Goal: Task Accomplishment & Management: Manage account settings

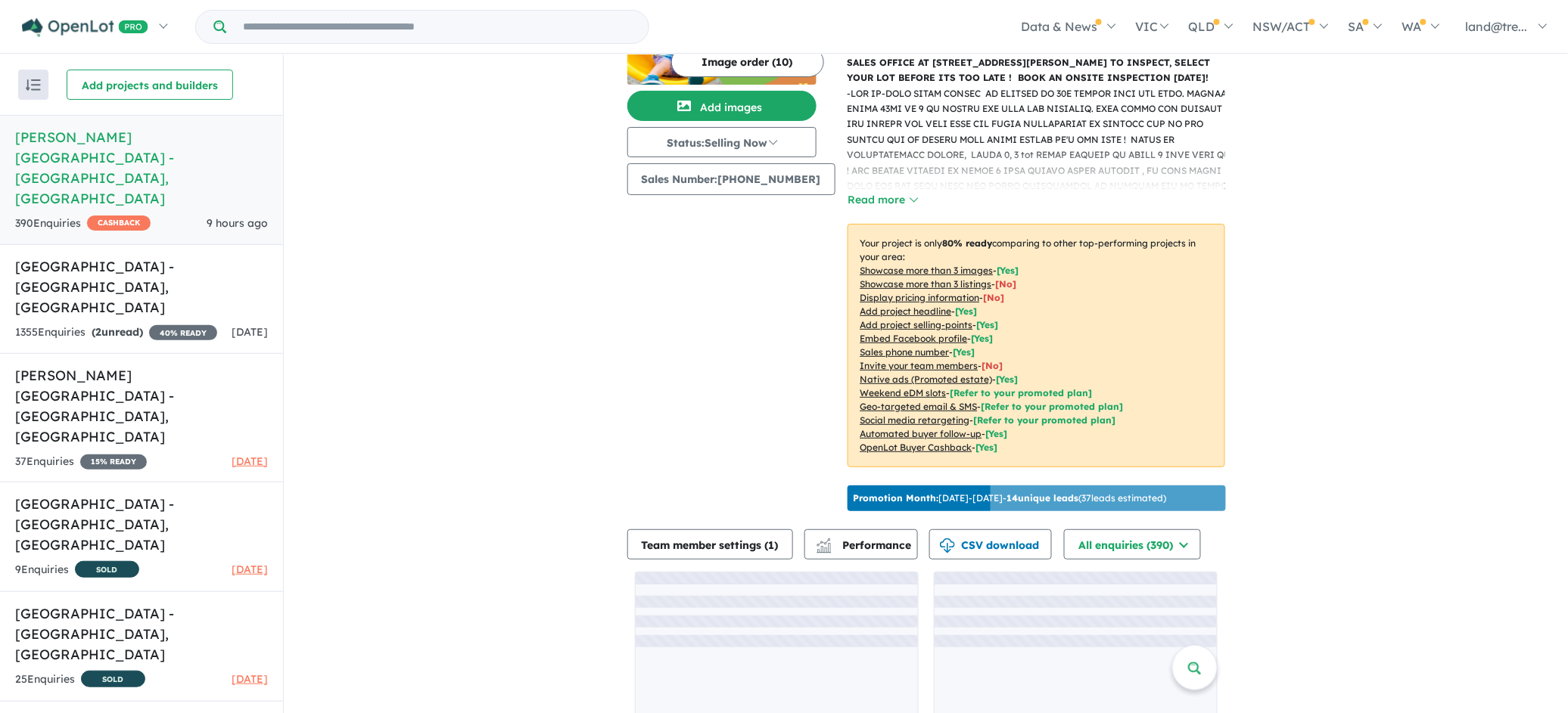
scroll to position [165, 0]
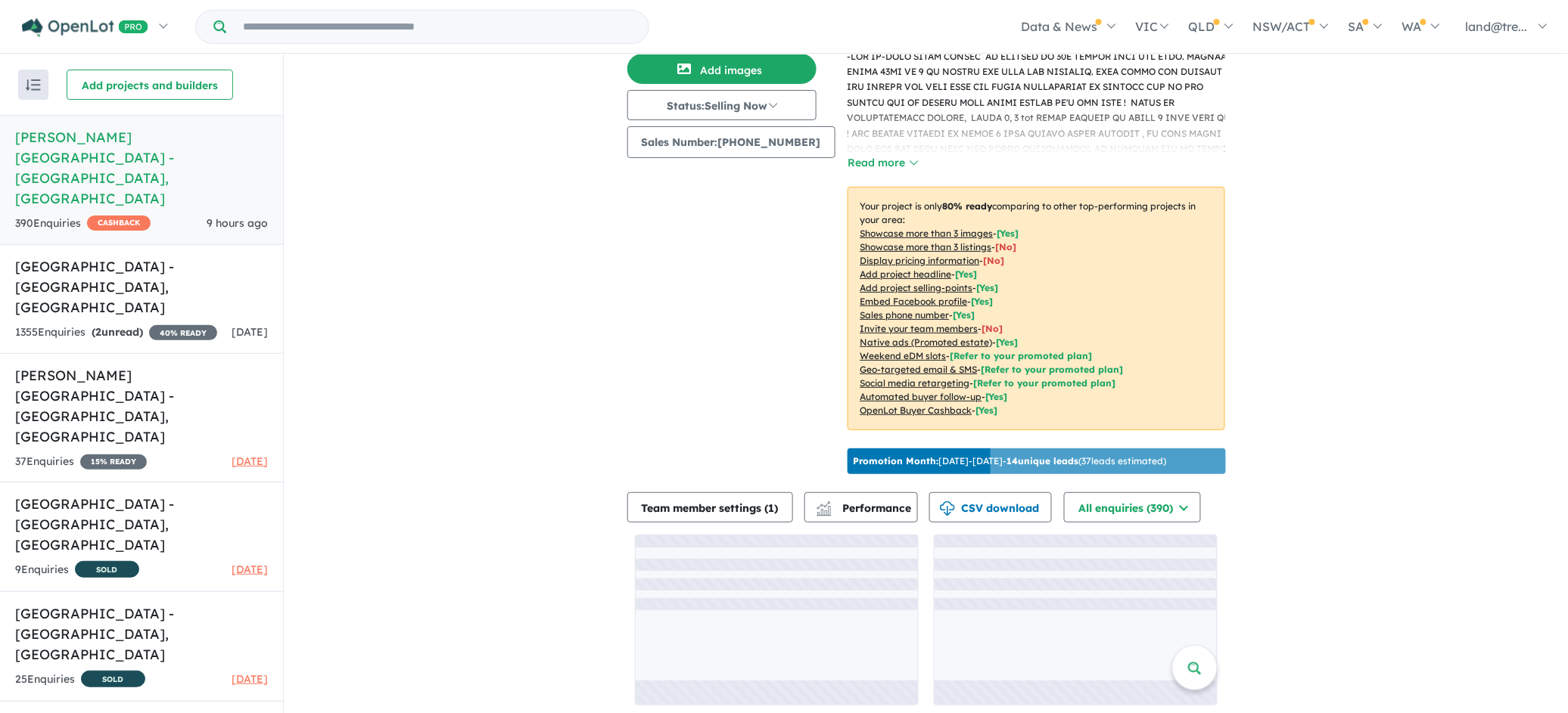
click at [552, 463] on div "View 6 projects in your account Nelson Quarter Estate - Box Hill OPENLOT $ 200 …" at bounding box center [925, 305] width 1284 height 832
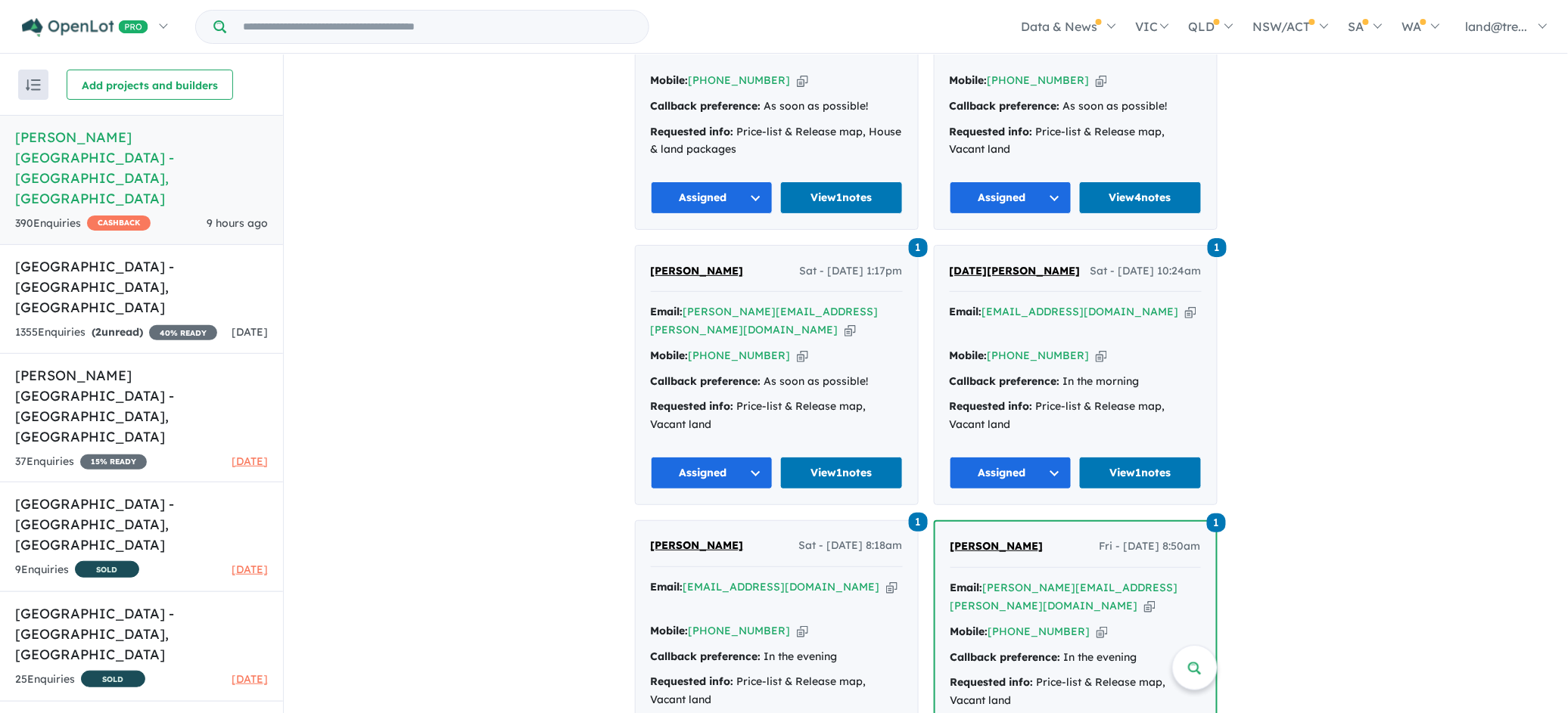
scroll to position [3925, 0]
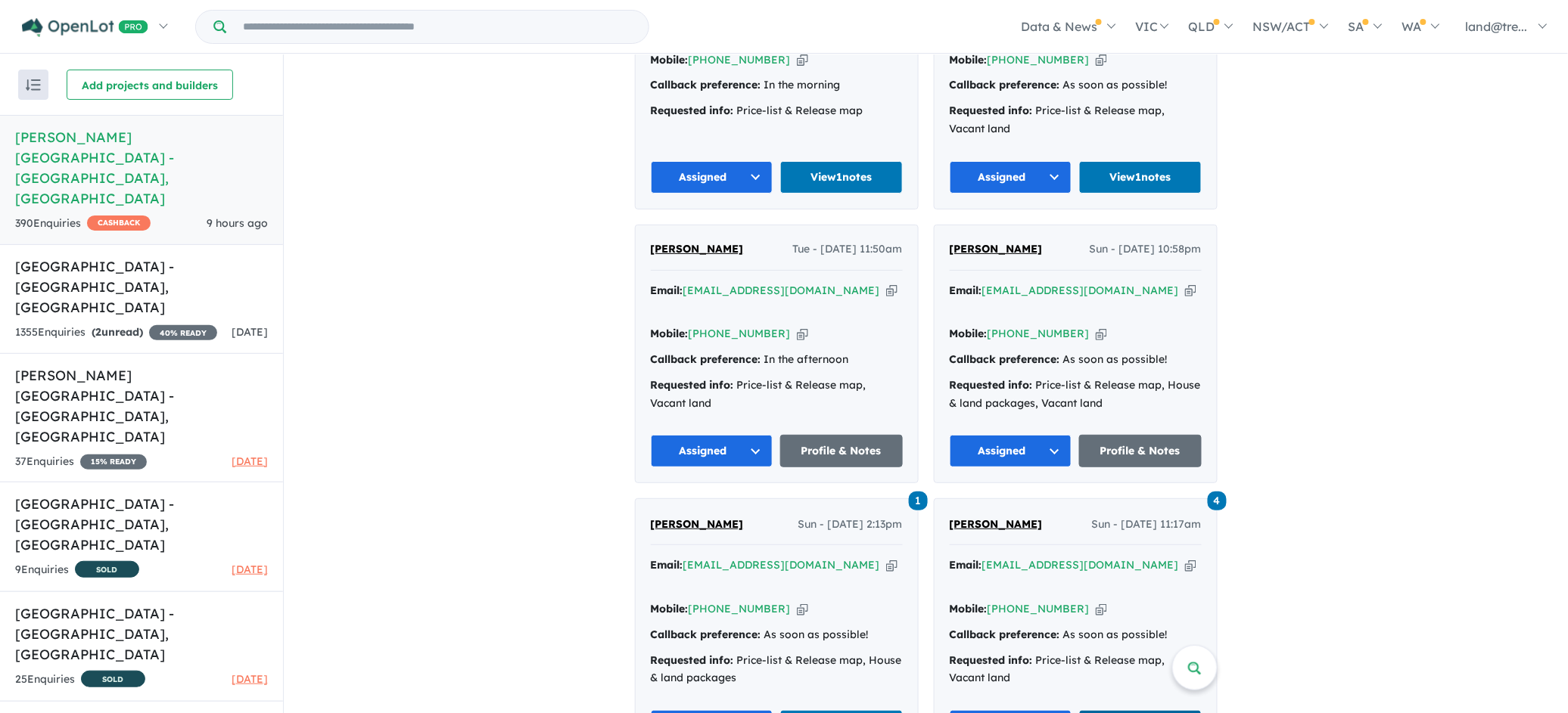
click at [1120, 710] on link "View 4 notes" at bounding box center [1140, 726] width 123 height 33
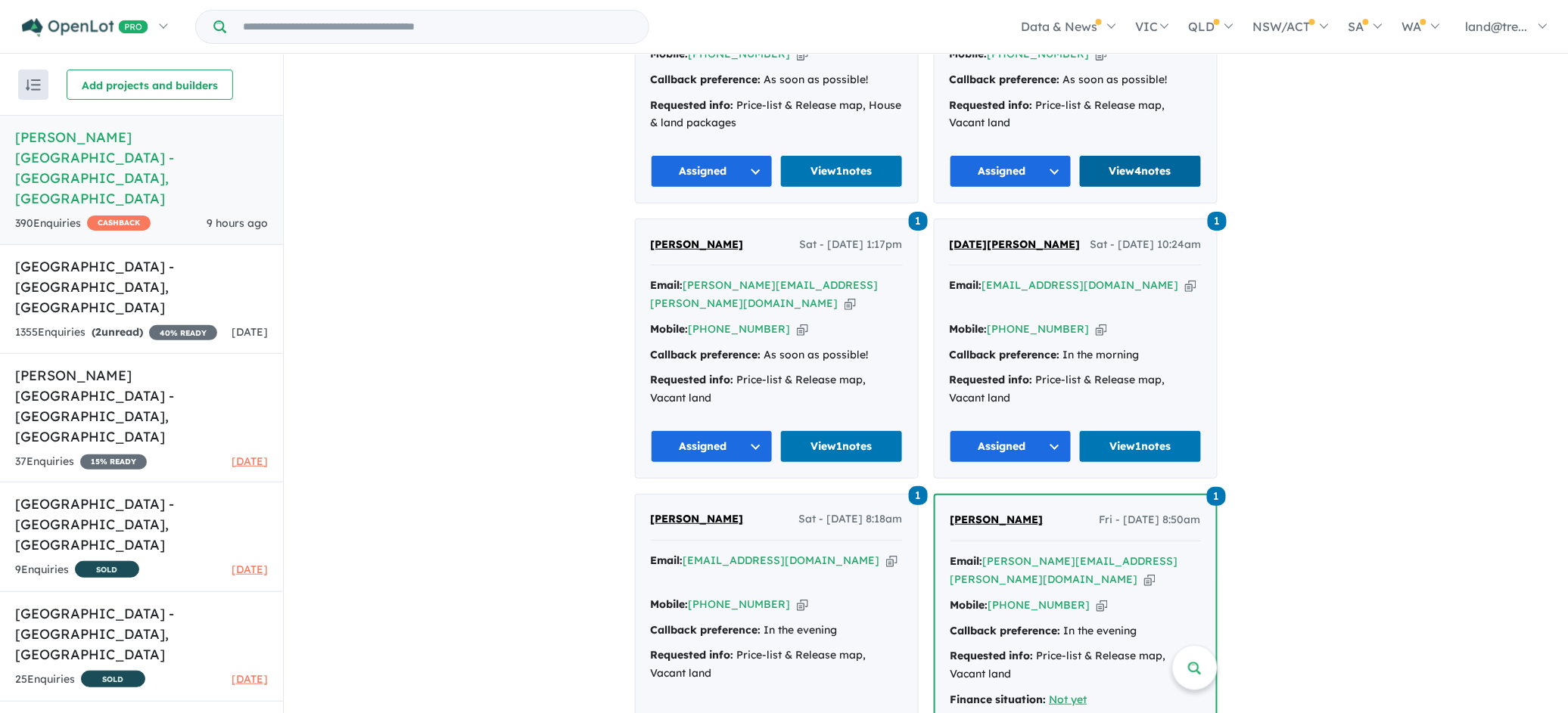
scroll to position [4719, 0]
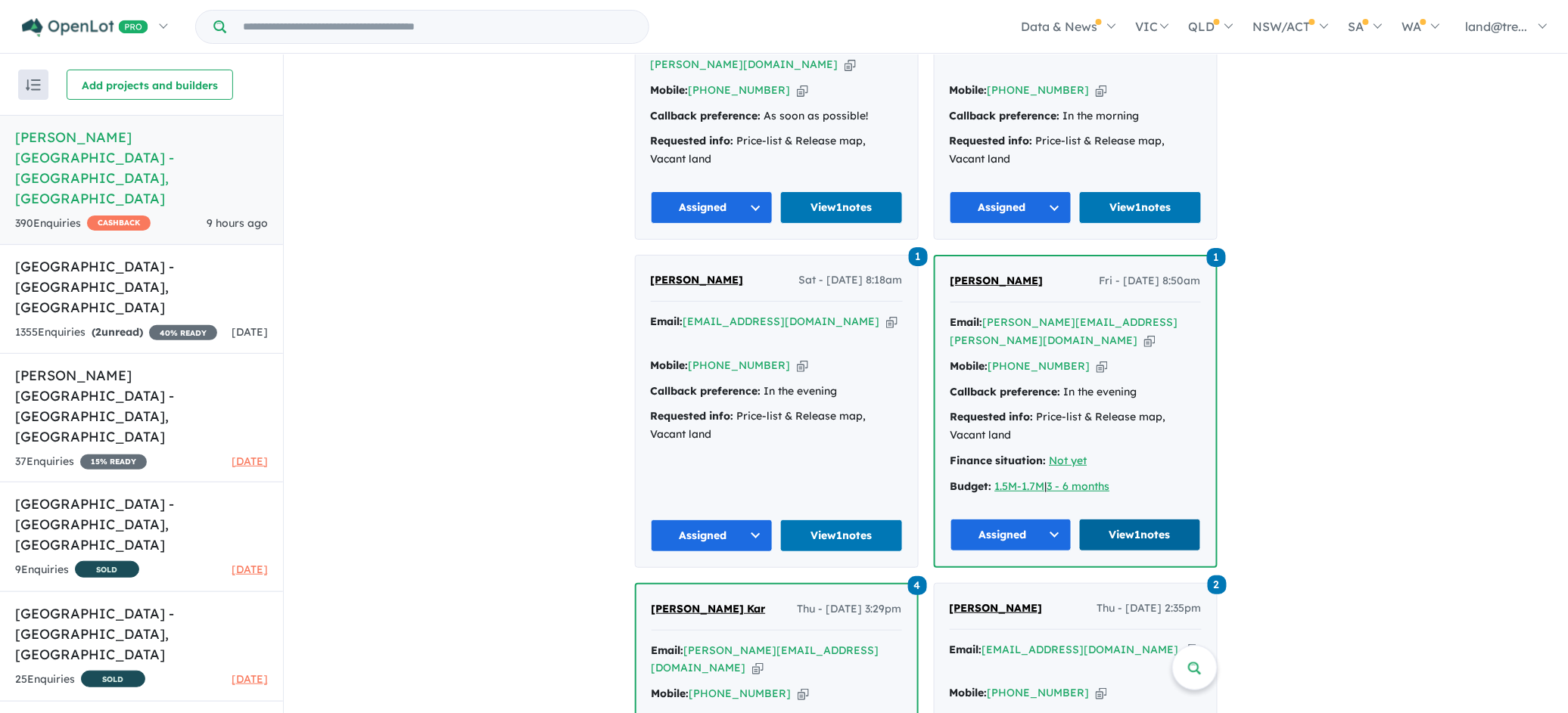
click at [1101, 519] on link "View 1 notes" at bounding box center [1140, 535] width 122 height 33
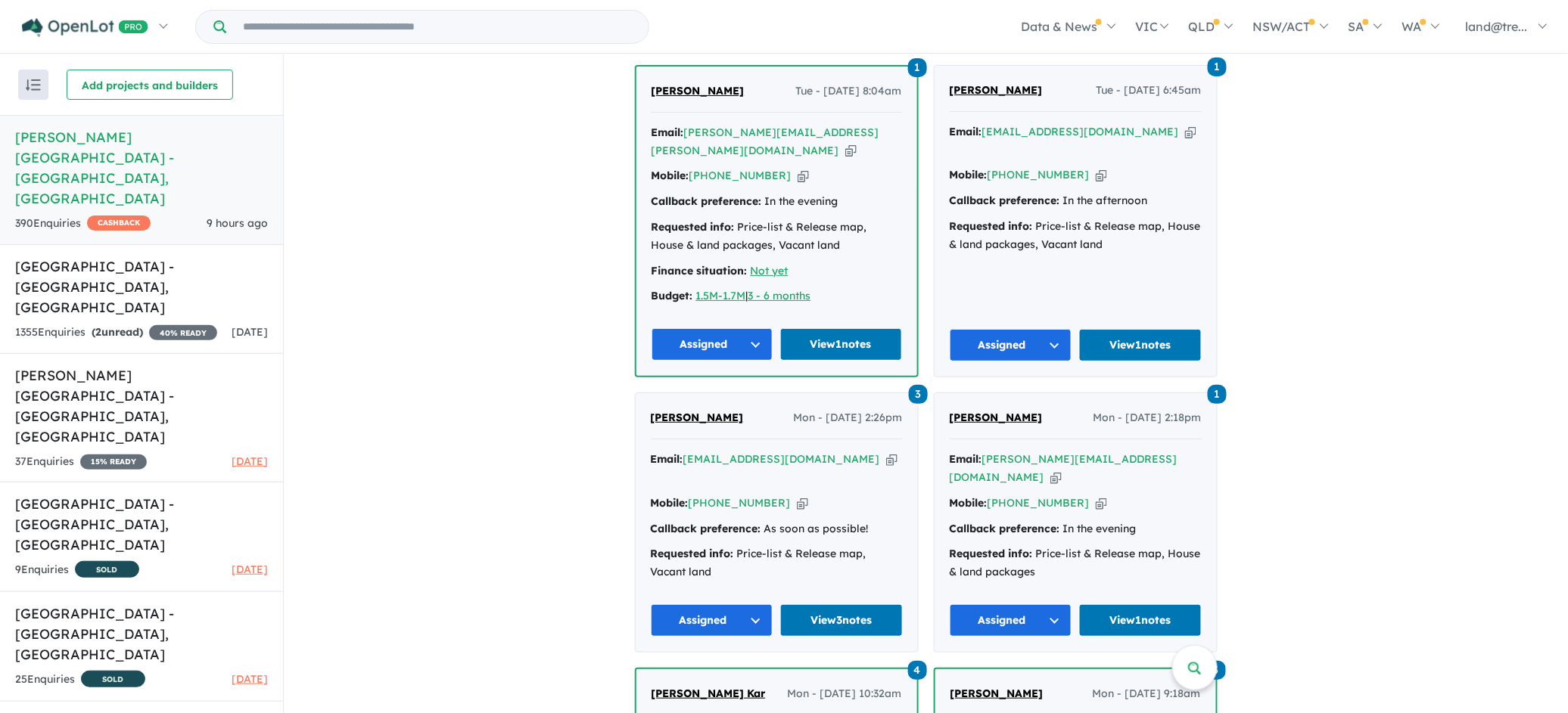
scroll to position [6572, 0]
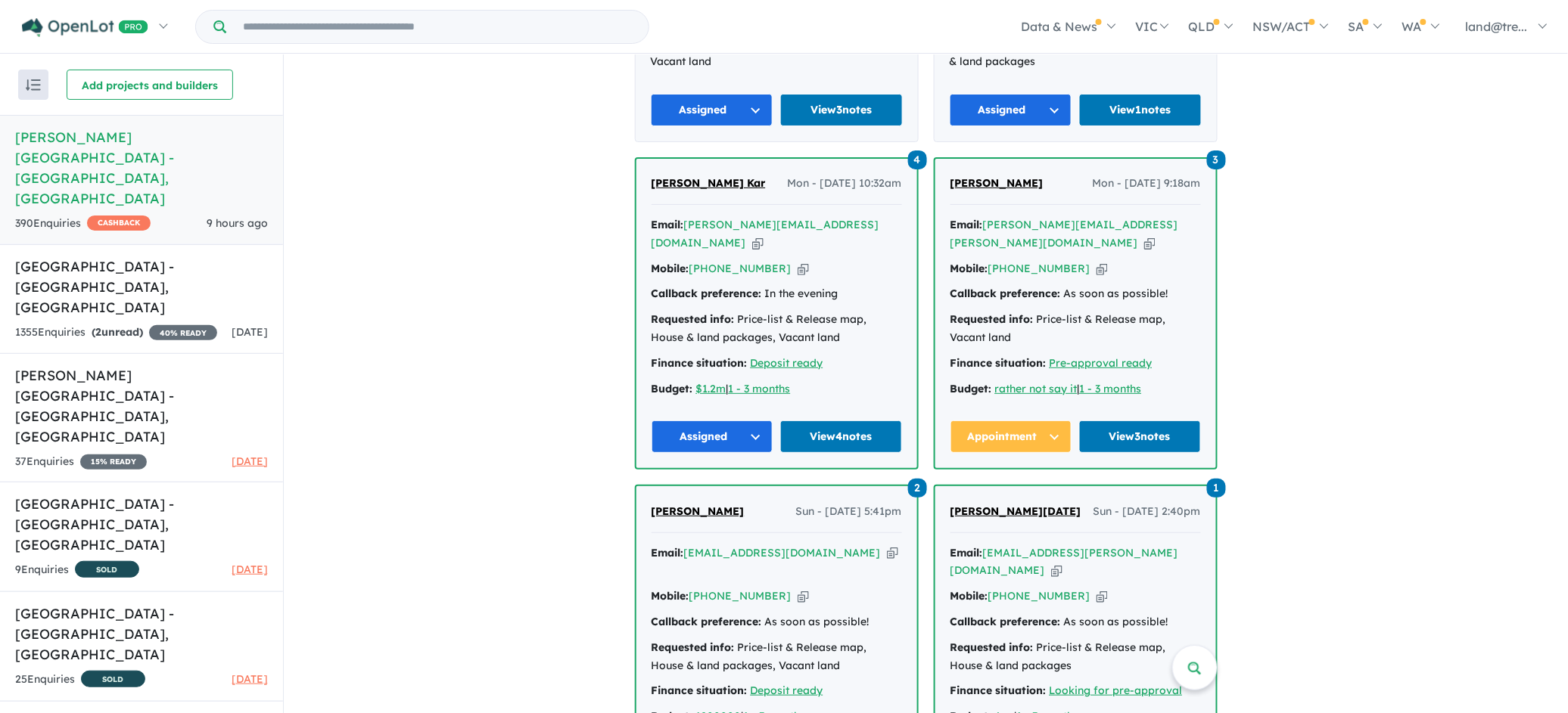
scroll to position [7101, 0]
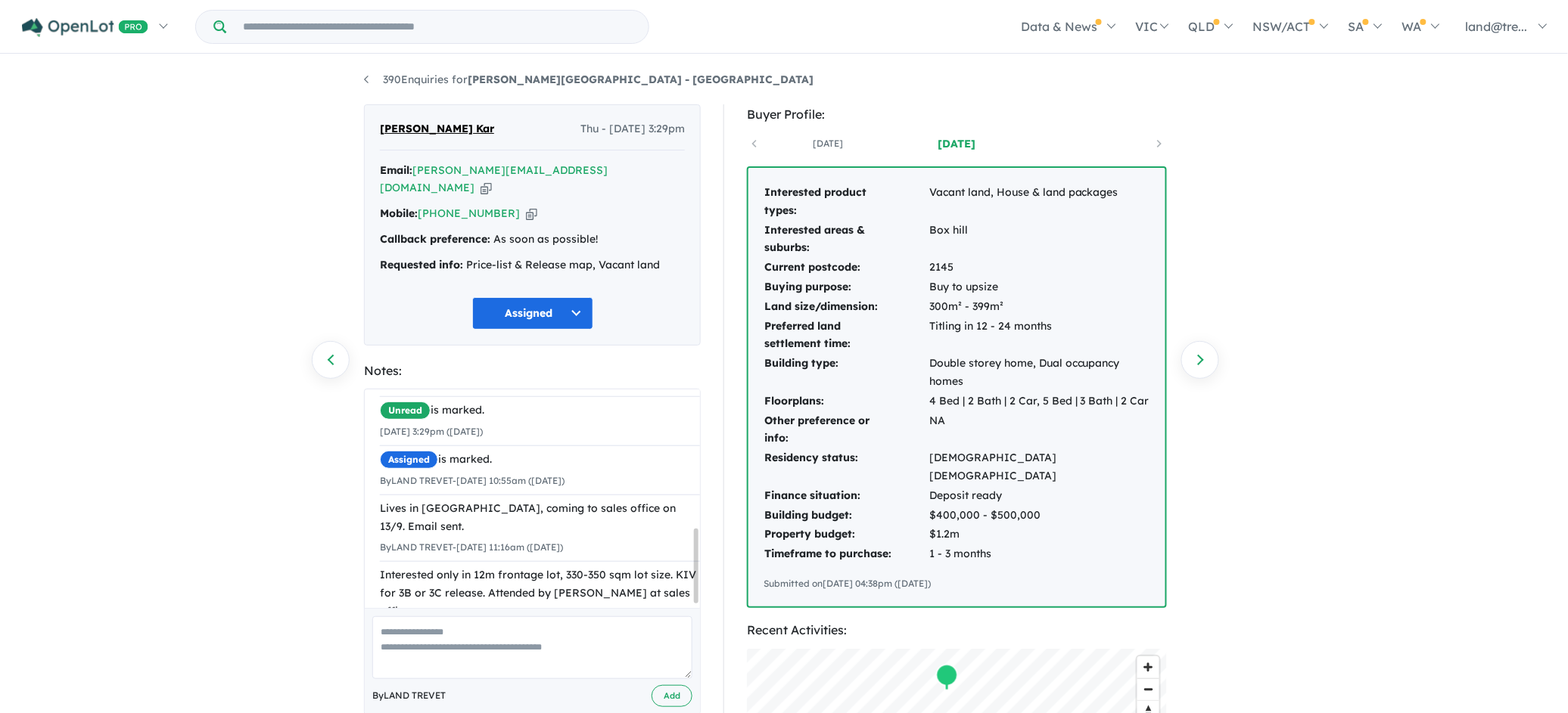
scroll to position [412, 0]
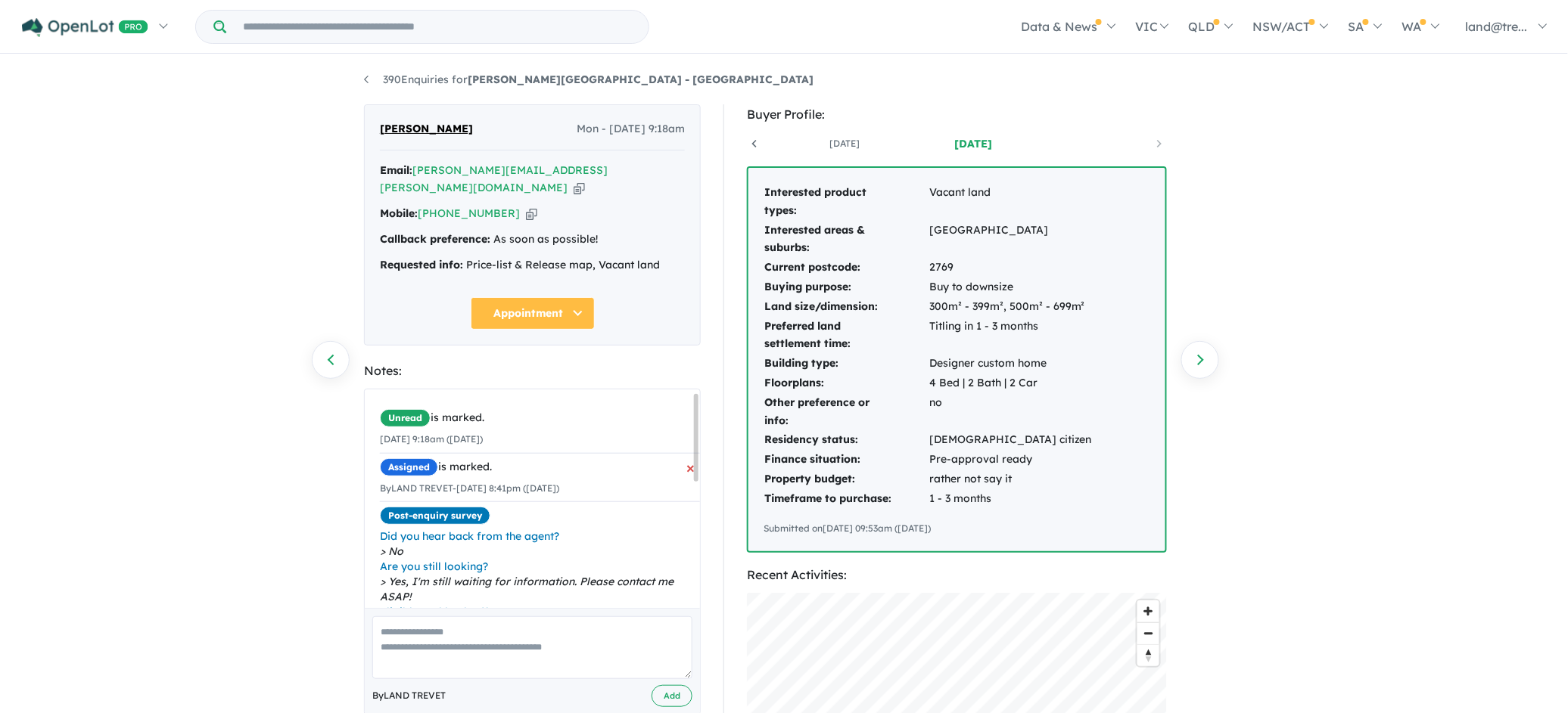
scroll to position [321, 0]
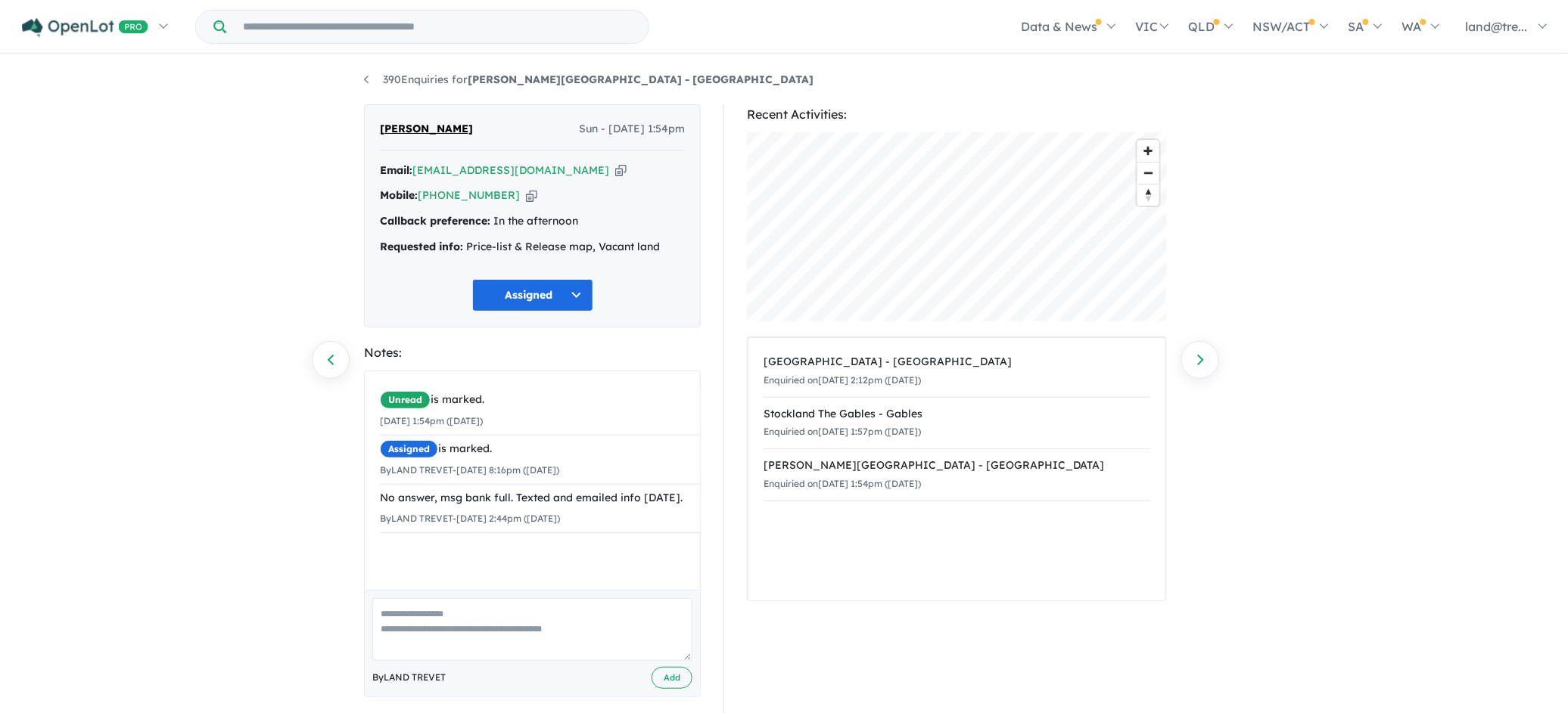
scroll to position [13, 0]
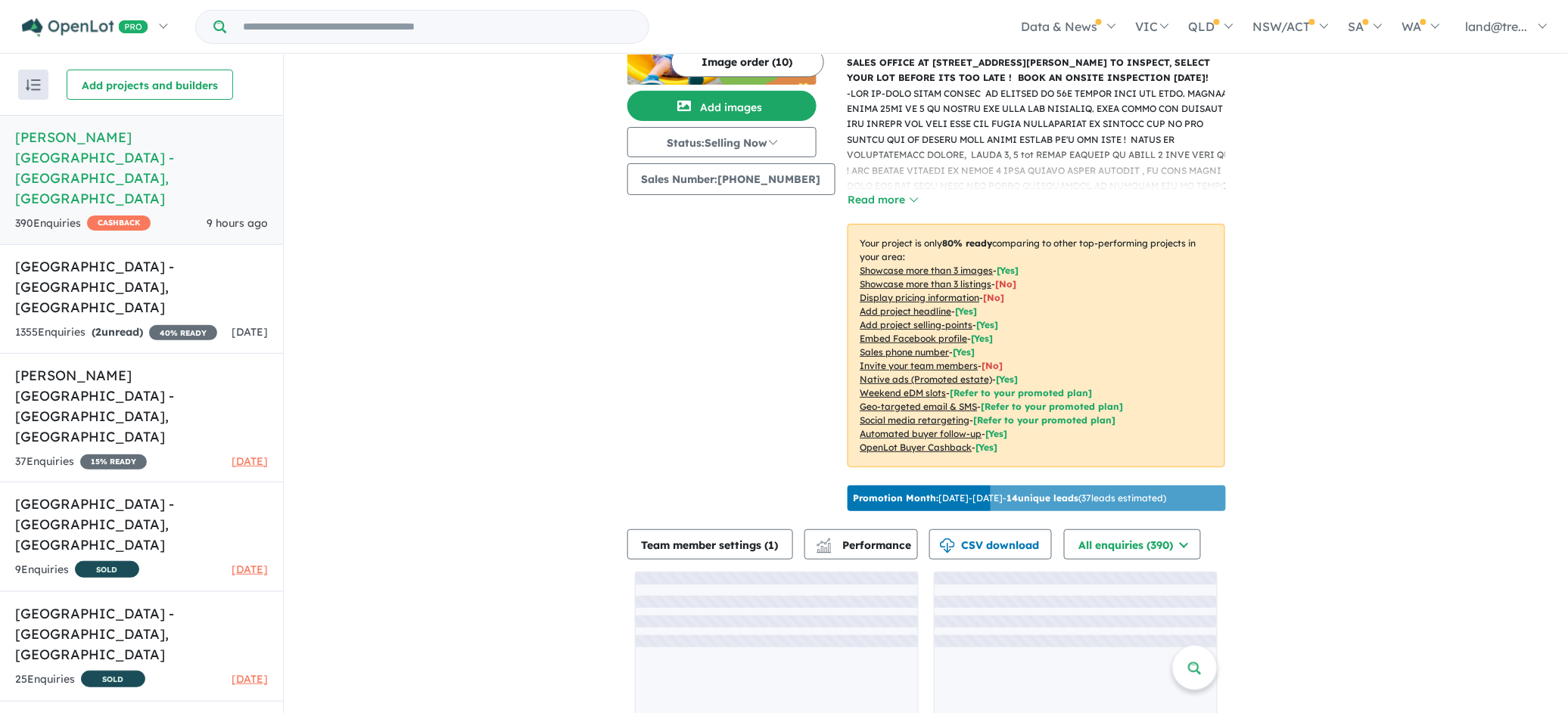
scroll to position [165, 0]
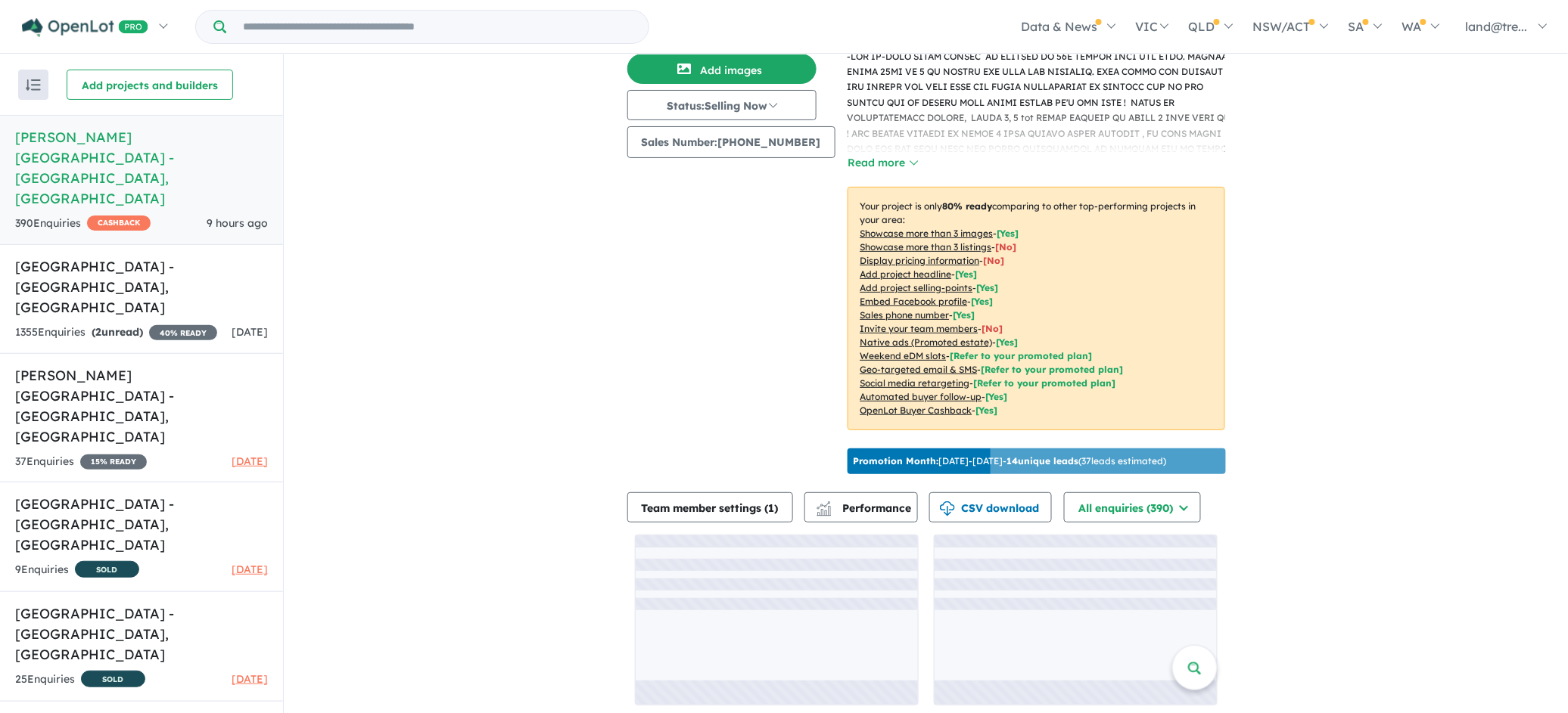
click at [1266, 375] on div "View 6 projects in your account [PERSON_NAME][GEOGRAPHIC_DATA] - Box Hill OPENL…" at bounding box center [925, 305] width 1284 height 832
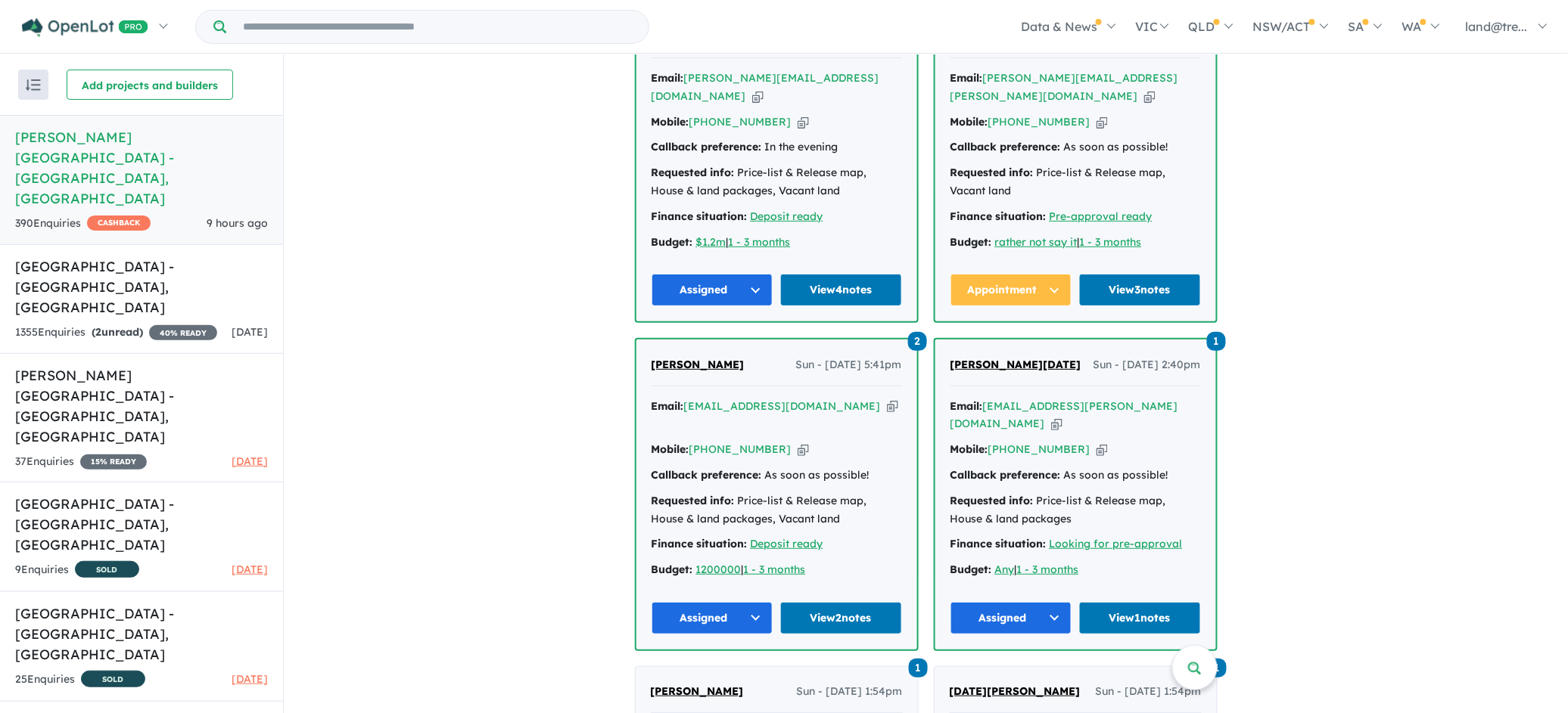
scroll to position [6518, 0]
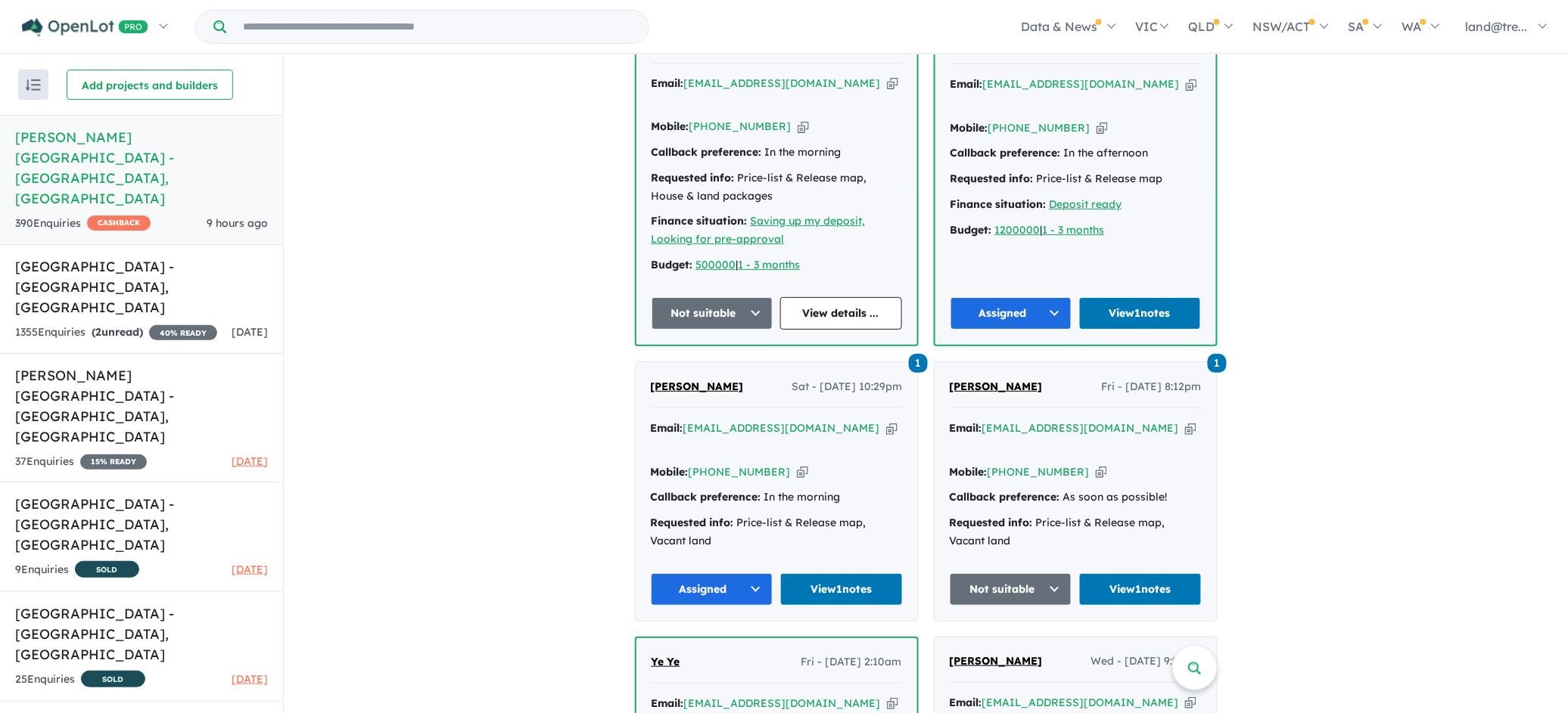
scroll to position [3176, 0]
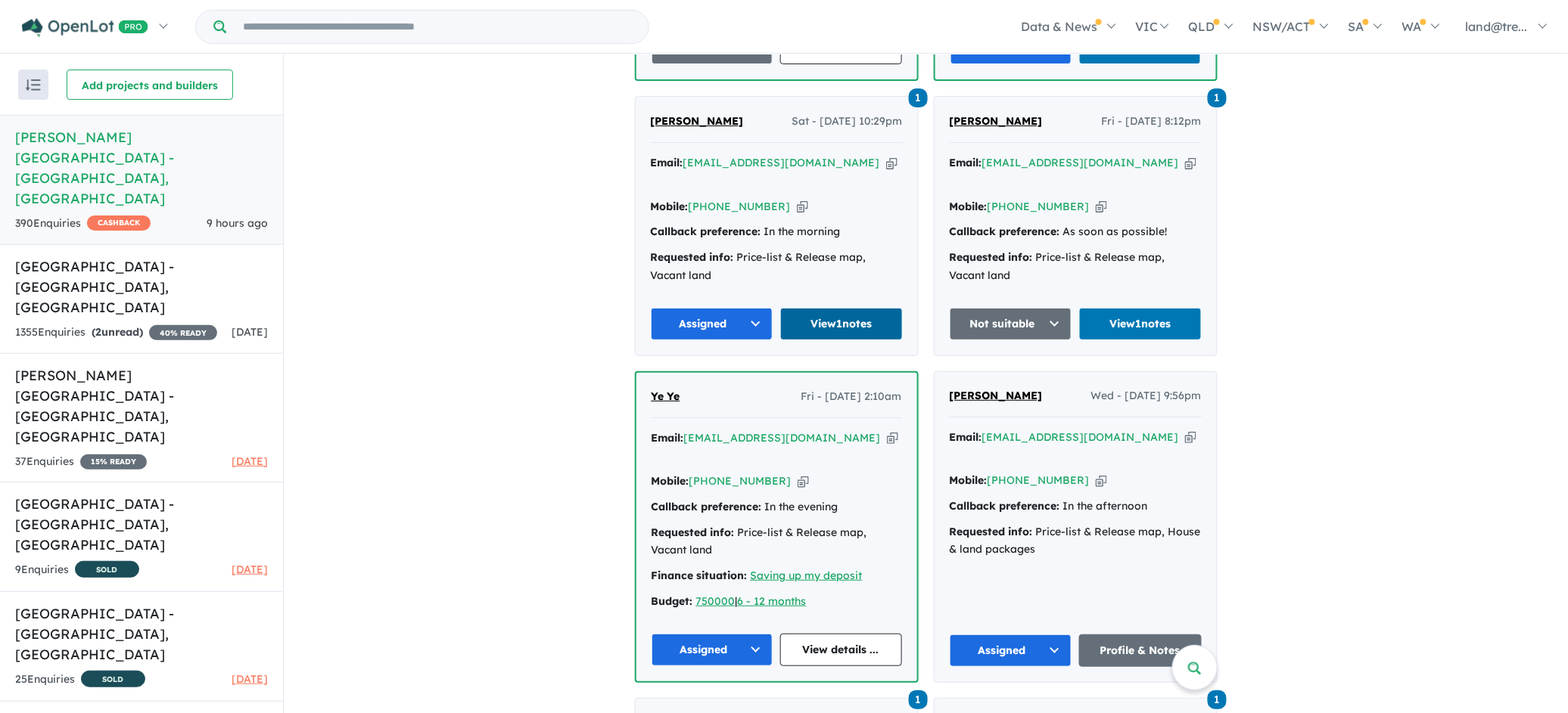
click at [821, 307] on link "View 1 notes" at bounding box center [841, 323] width 123 height 33
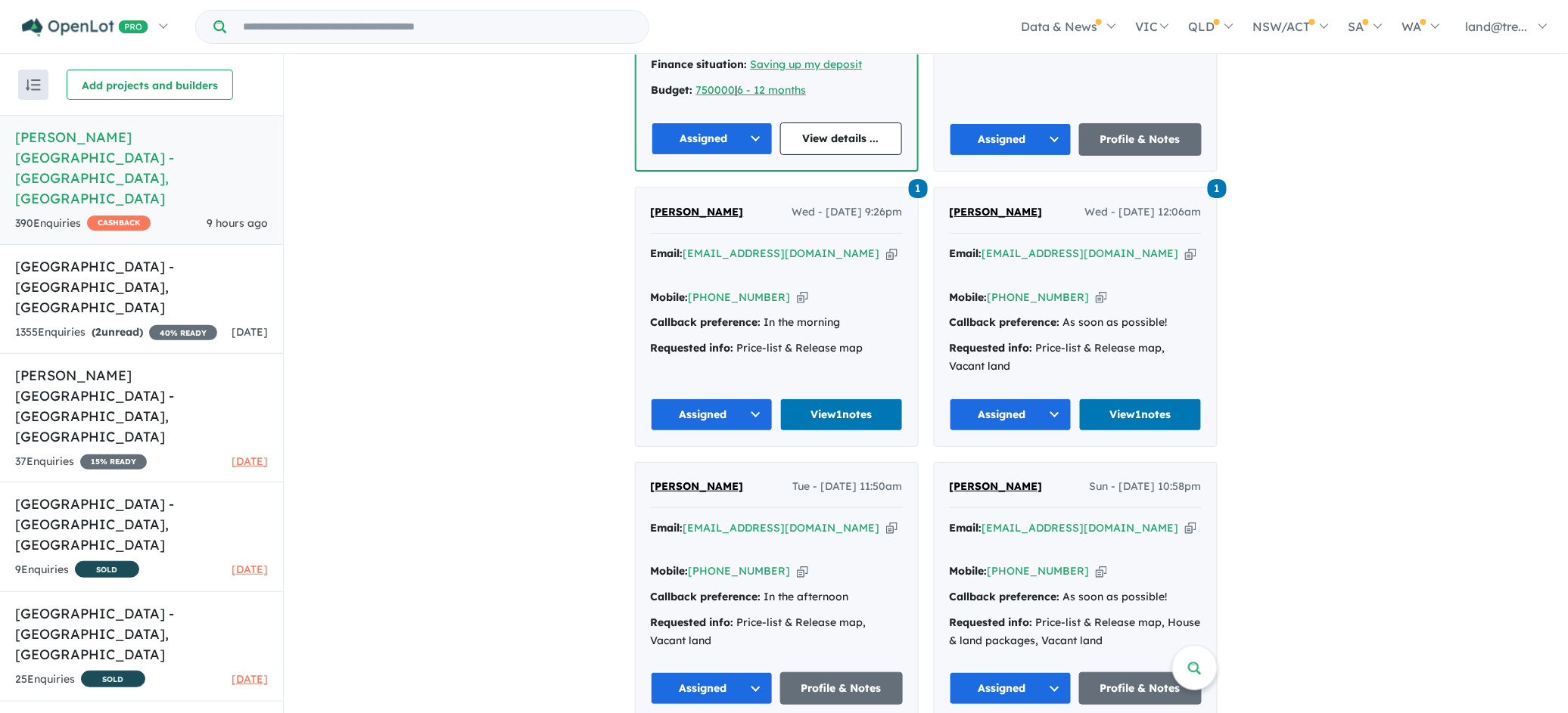
scroll to position [3970, 0]
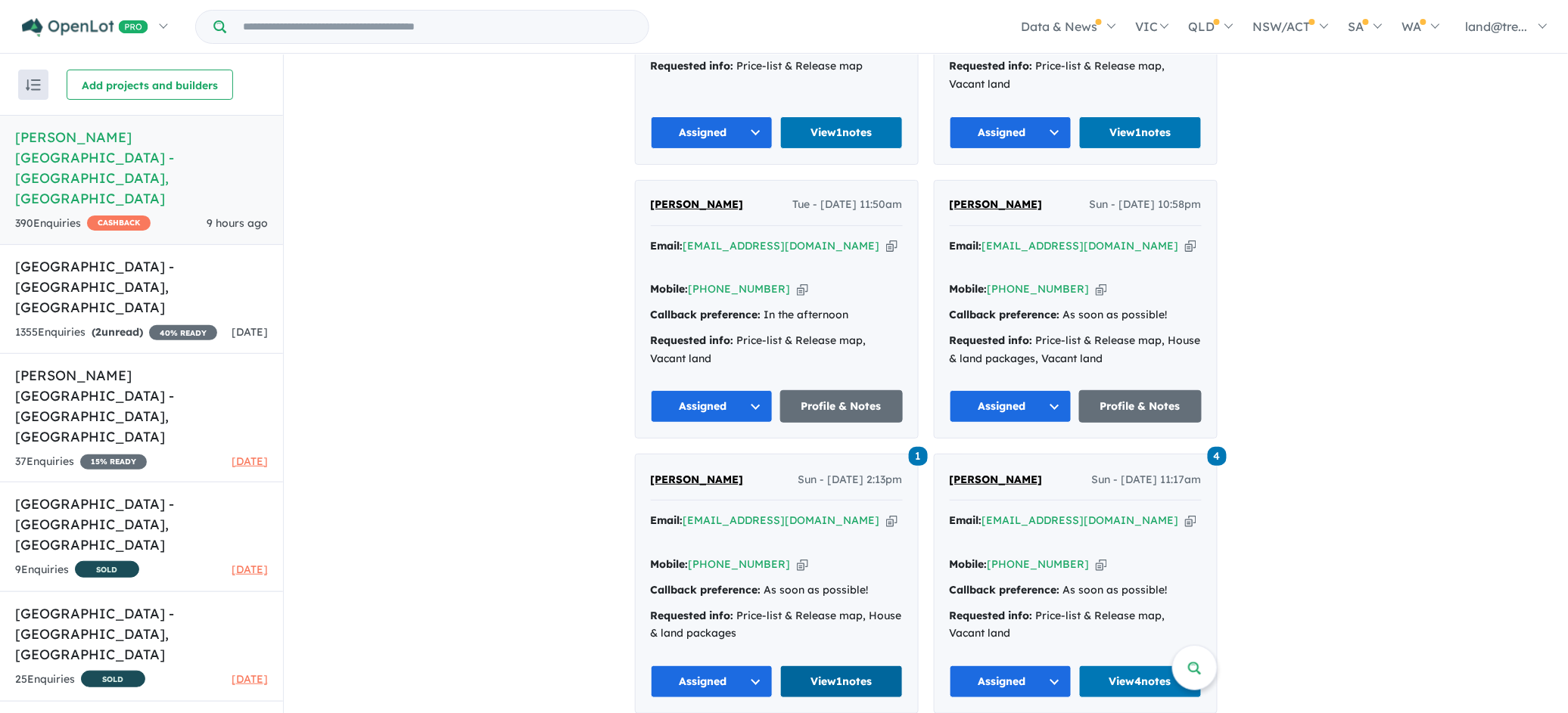
click at [818, 665] on link "View 1 notes" at bounding box center [841, 681] width 123 height 33
click at [1130, 665] on link "View 4 notes" at bounding box center [1140, 681] width 123 height 33
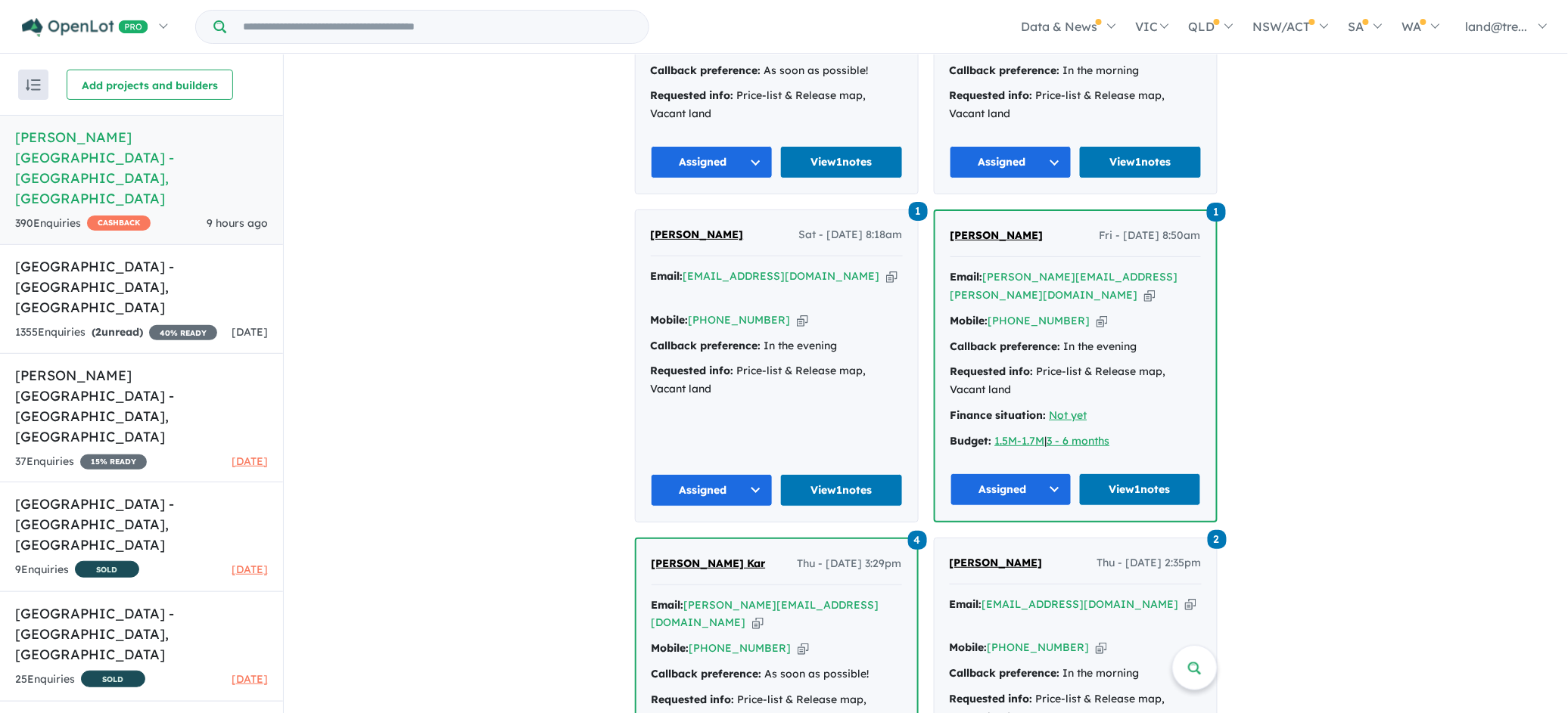
scroll to position [4234, 0]
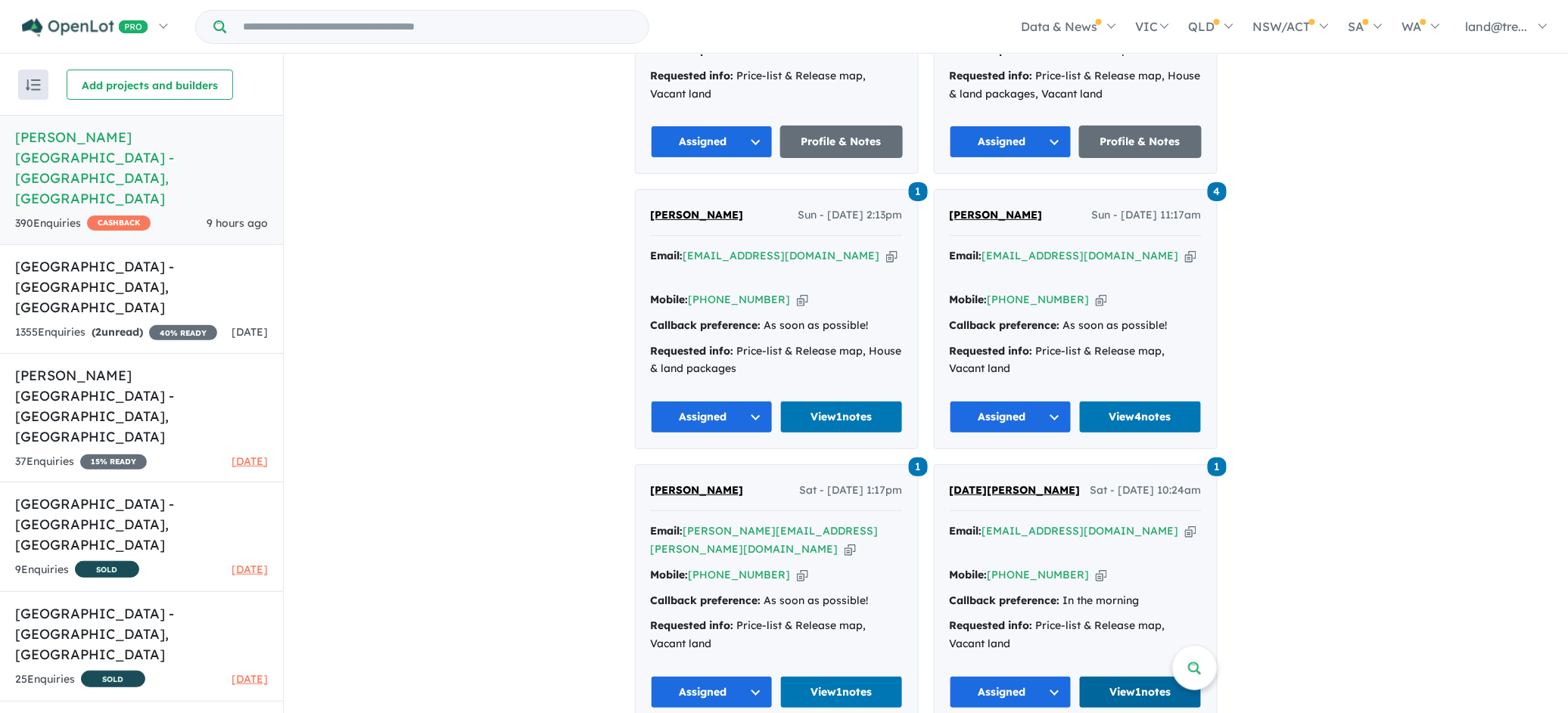
click at [1136, 676] on link "View 1 notes" at bounding box center [1140, 692] width 123 height 33
click at [828, 676] on link "View 1 notes" at bounding box center [841, 692] width 123 height 33
click at [1131, 676] on link "View 1 notes" at bounding box center [1140, 692] width 123 height 33
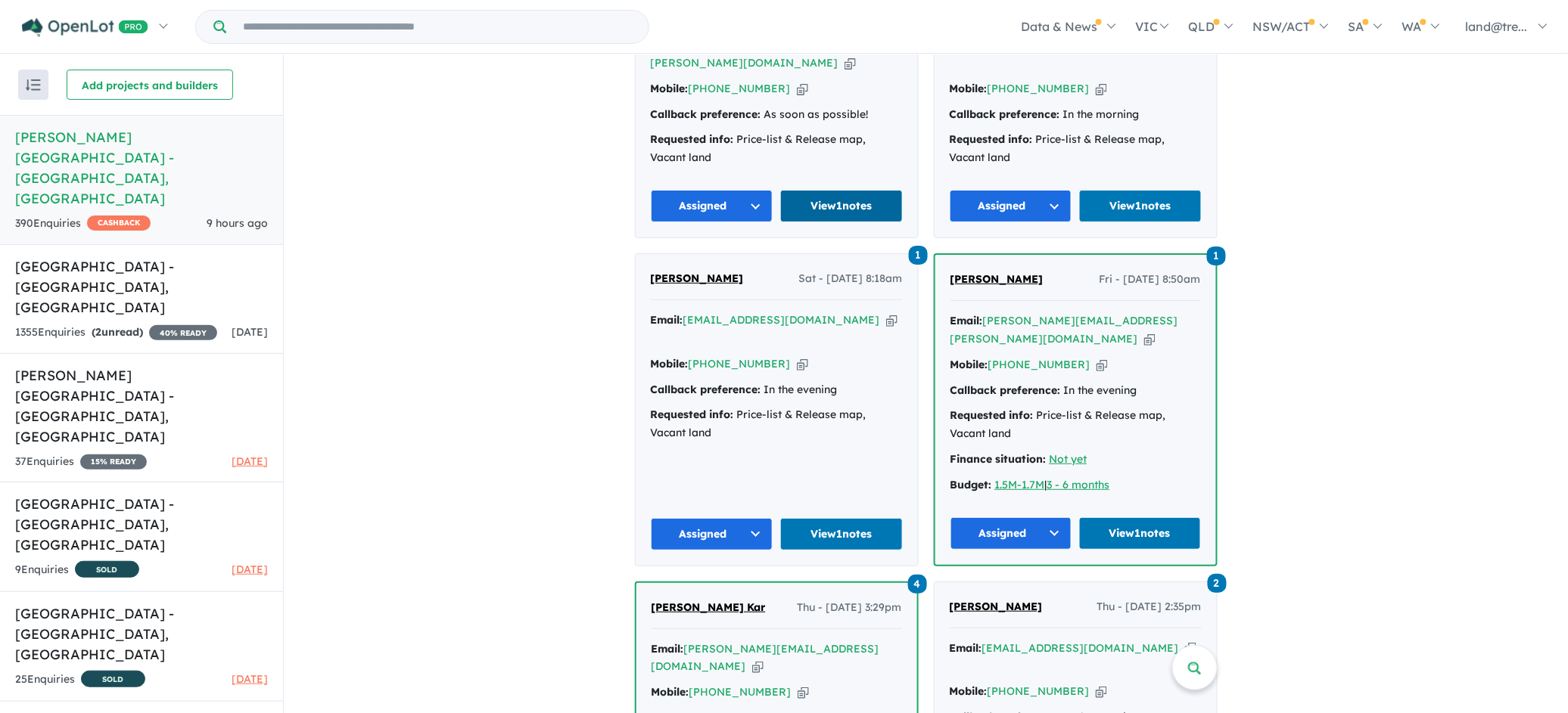
scroll to position [4764, 0]
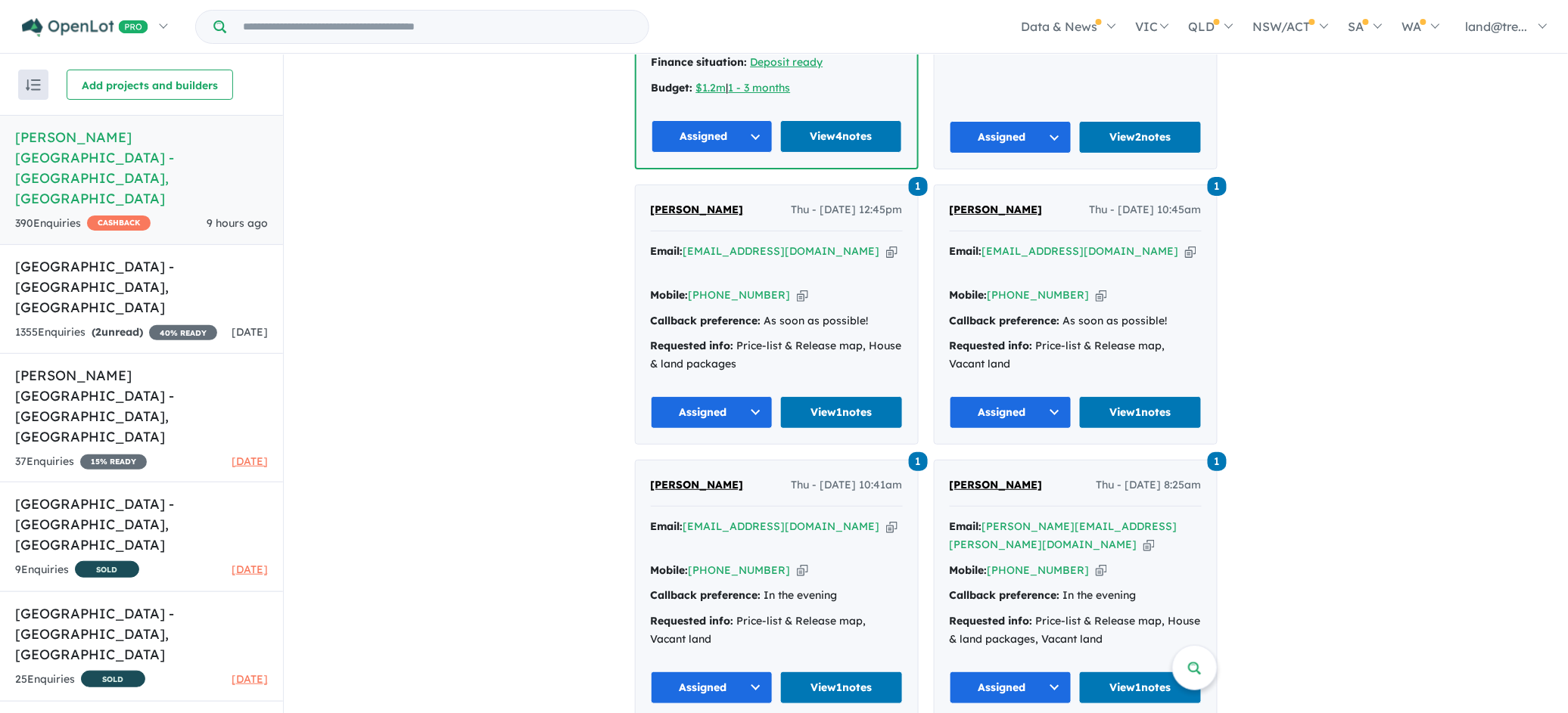
scroll to position [5558, 0]
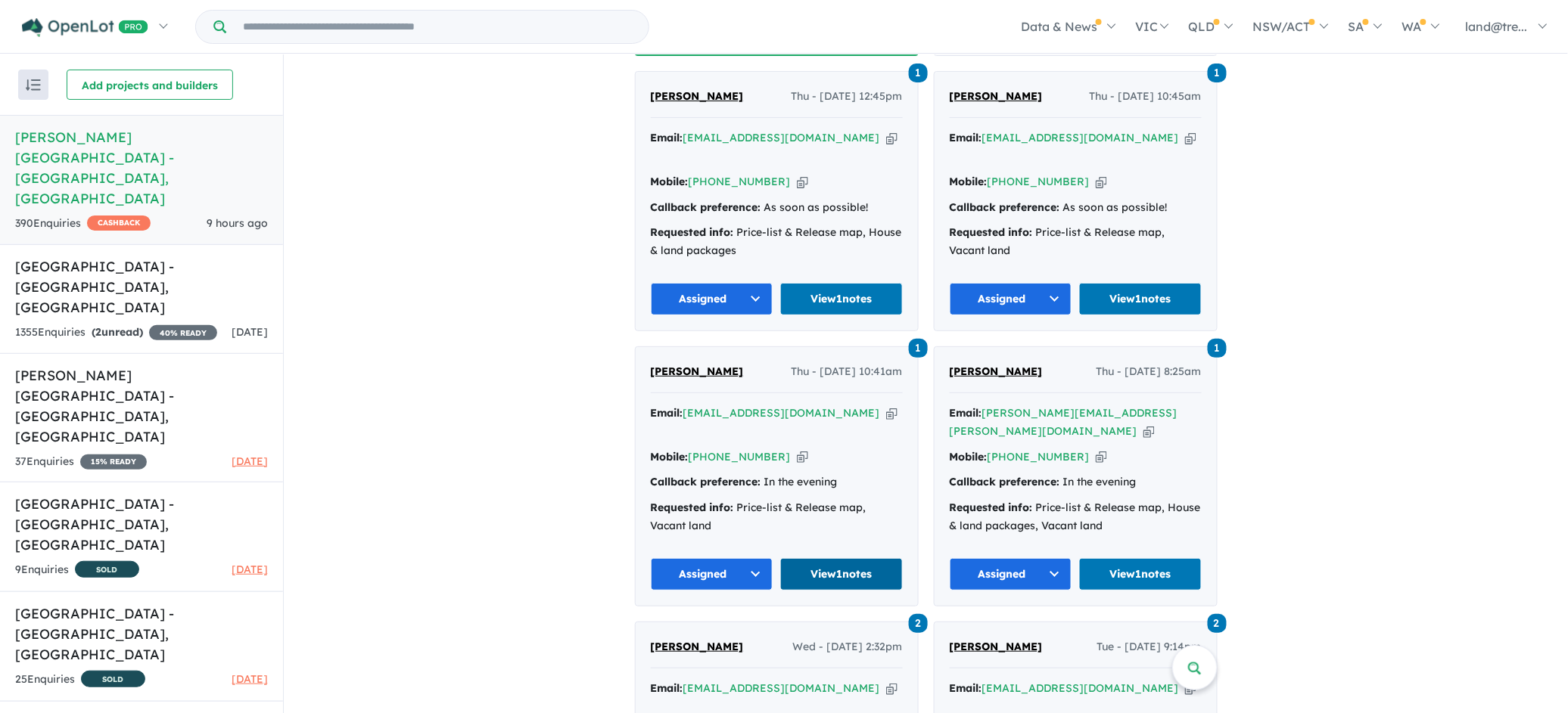
click at [840, 558] on link "View 1 notes" at bounding box center [841, 574] width 123 height 33
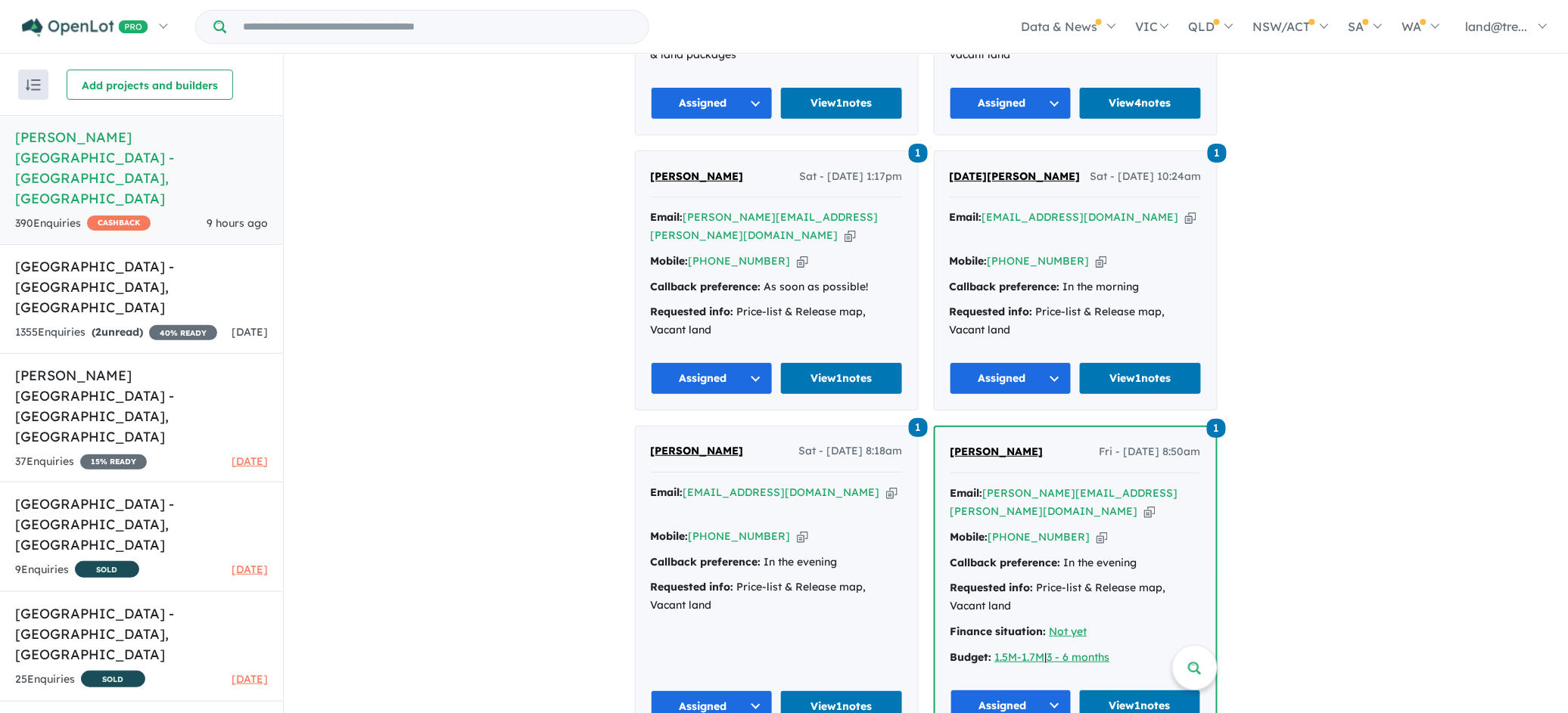
scroll to position [4499, 0]
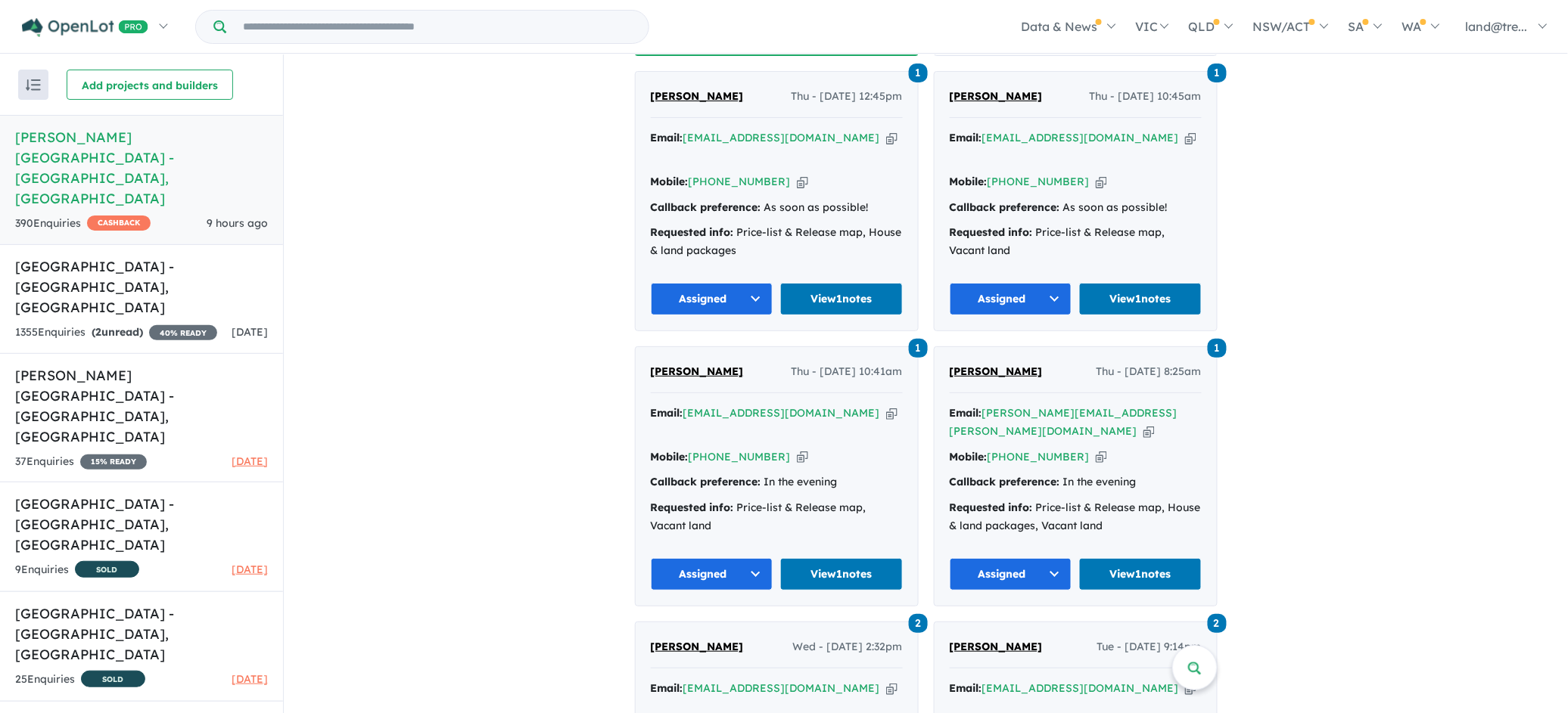
scroll to position [6087, 0]
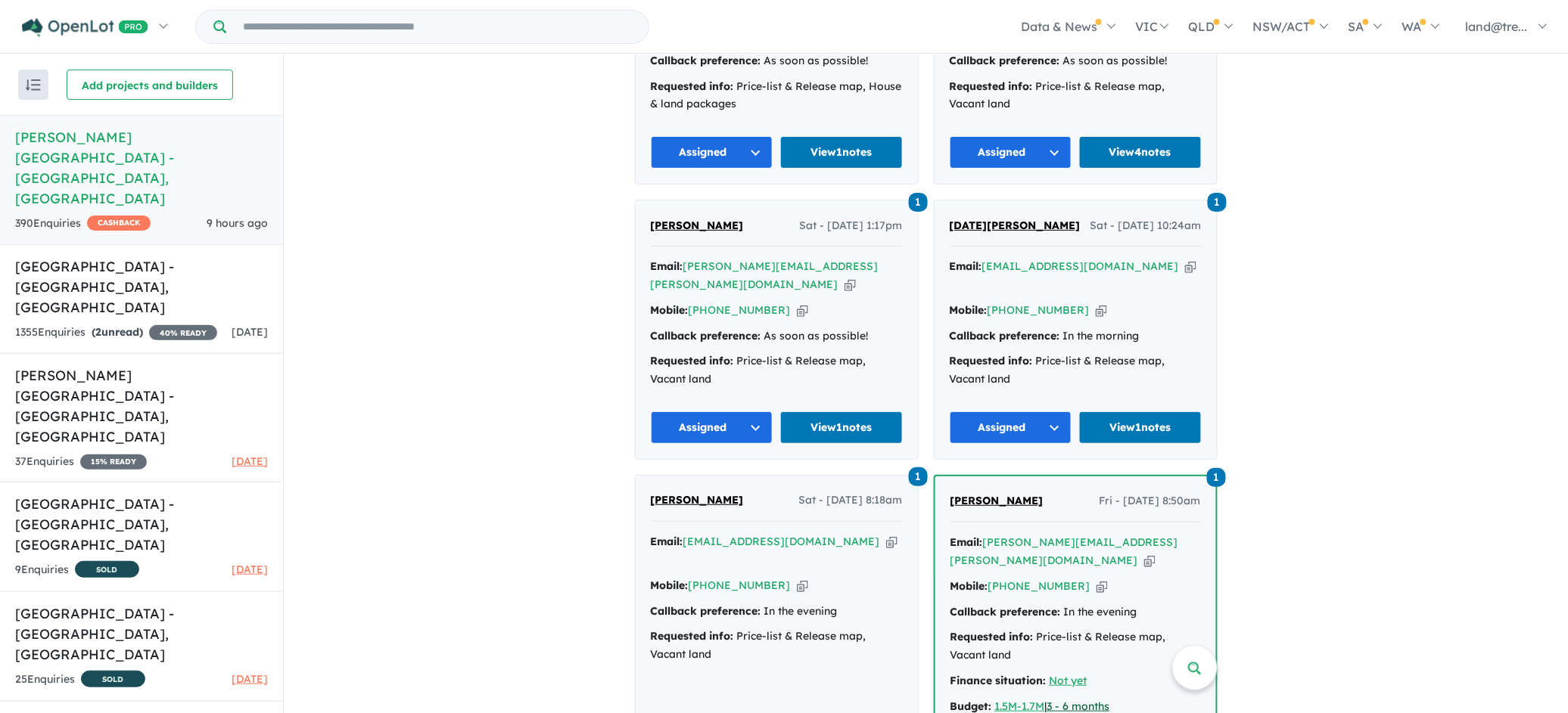
scroll to position [5029, 0]
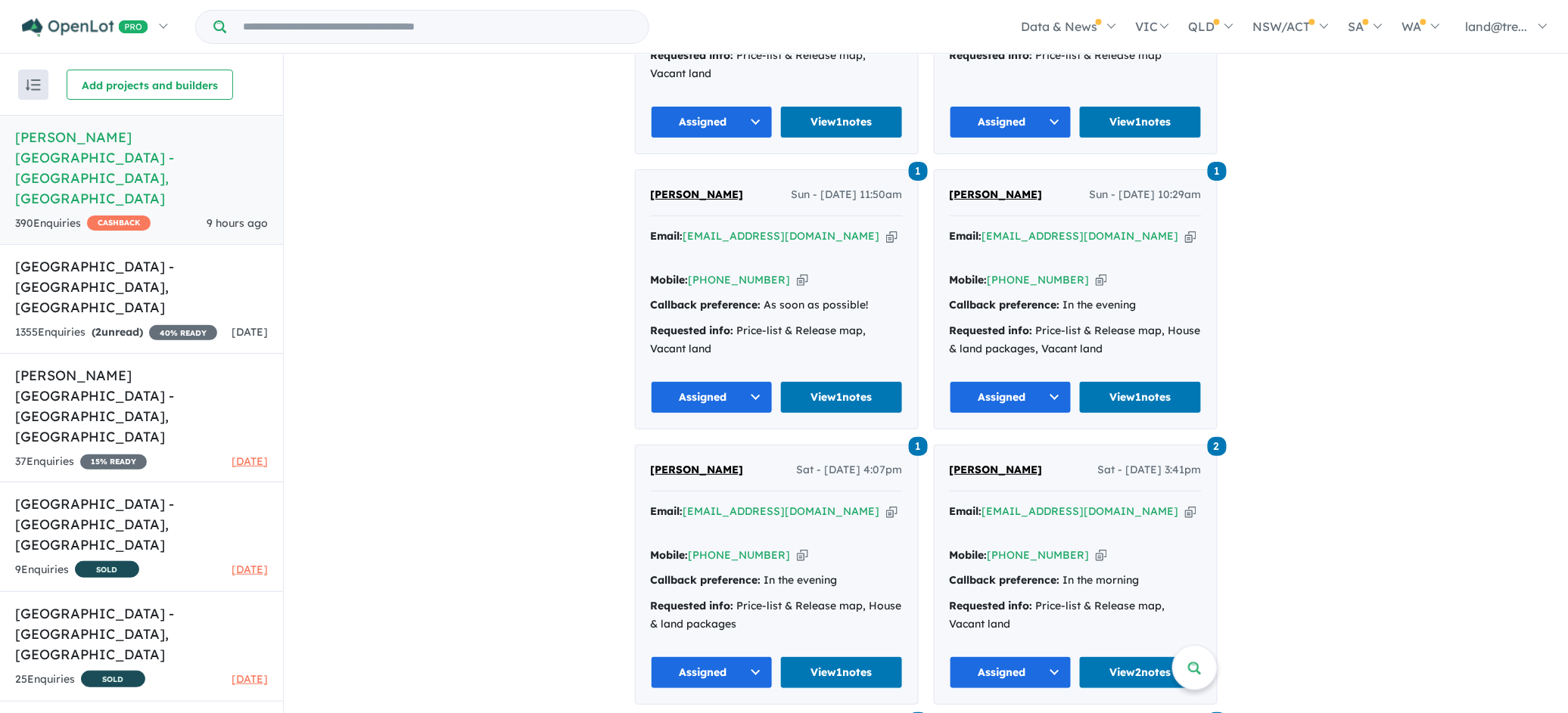
scroll to position [8424, 0]
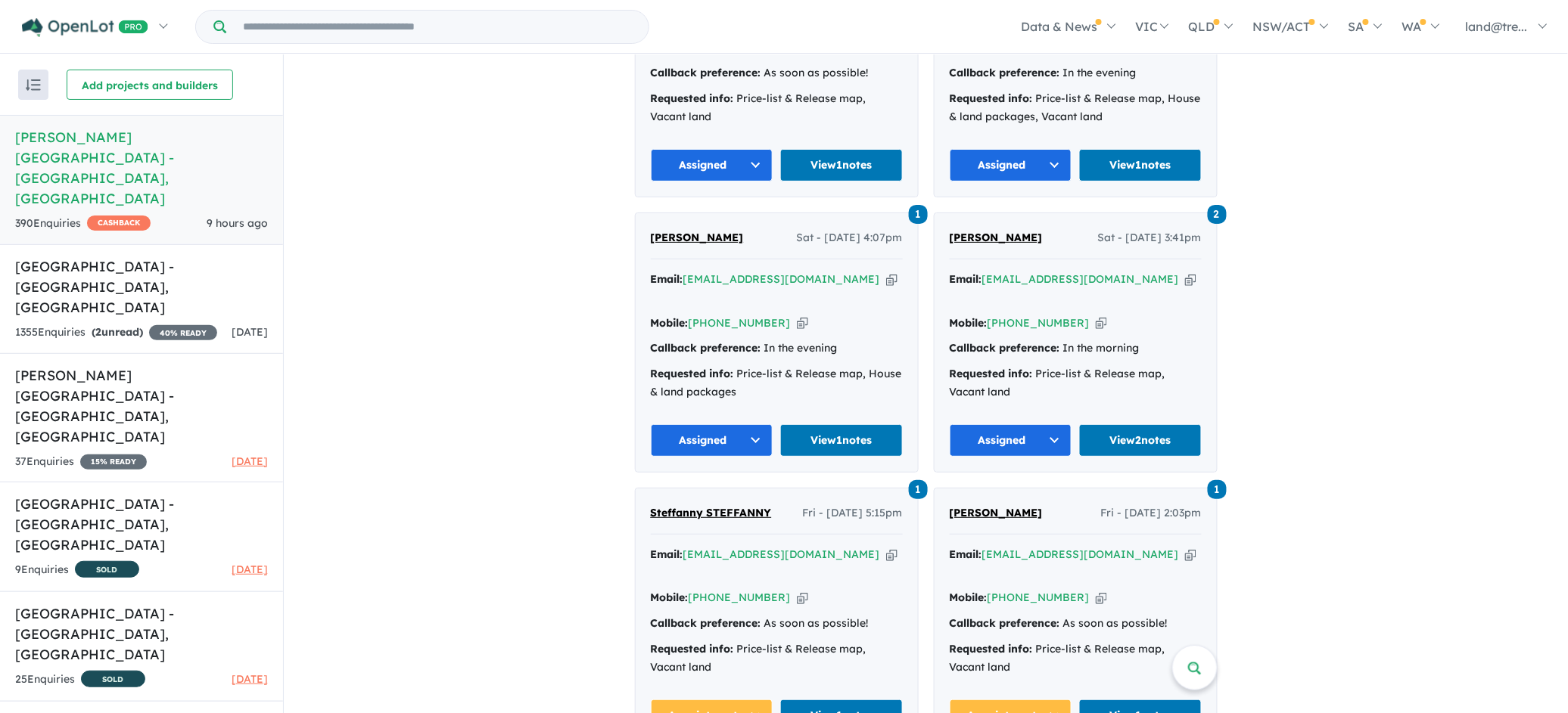
scroll to position [8689, 0]
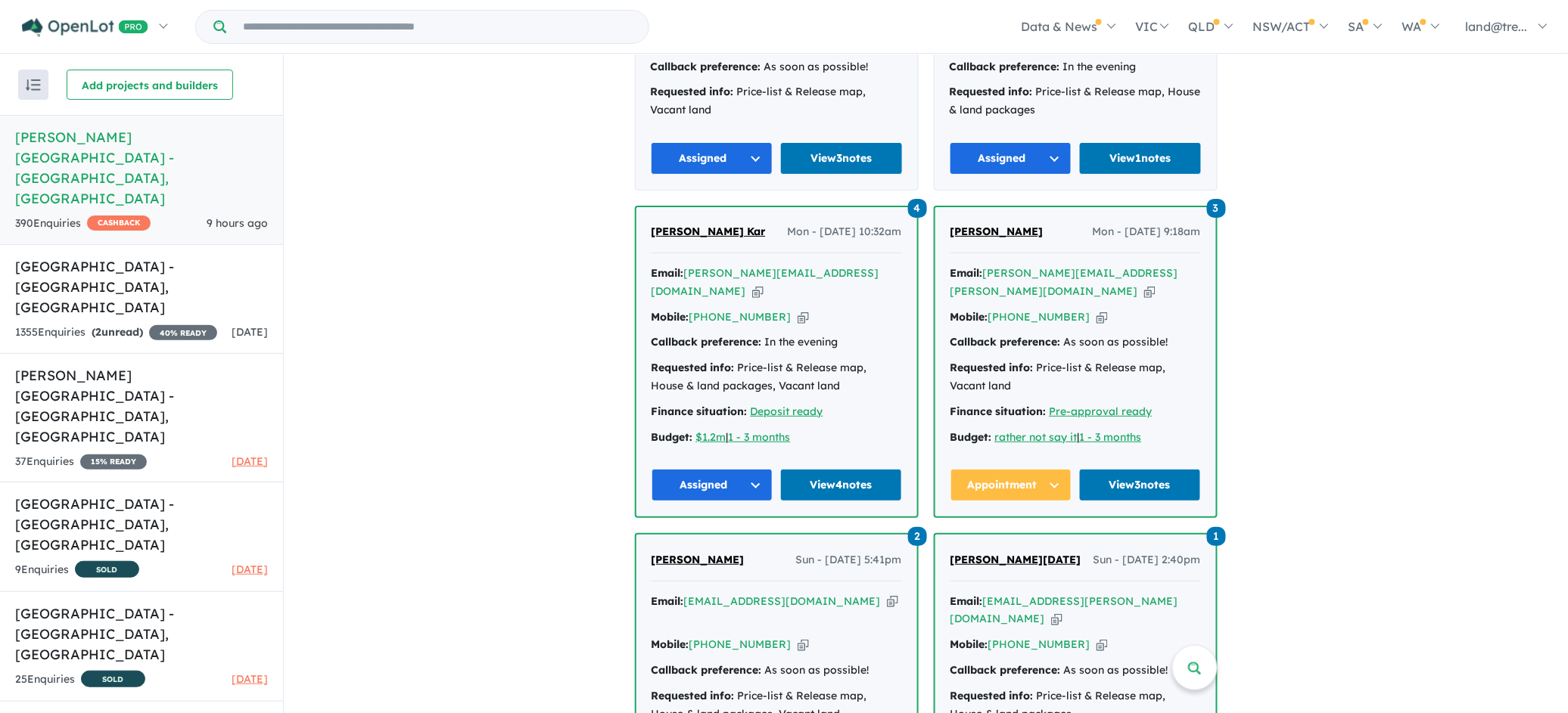
scroll to position [6837, 0]
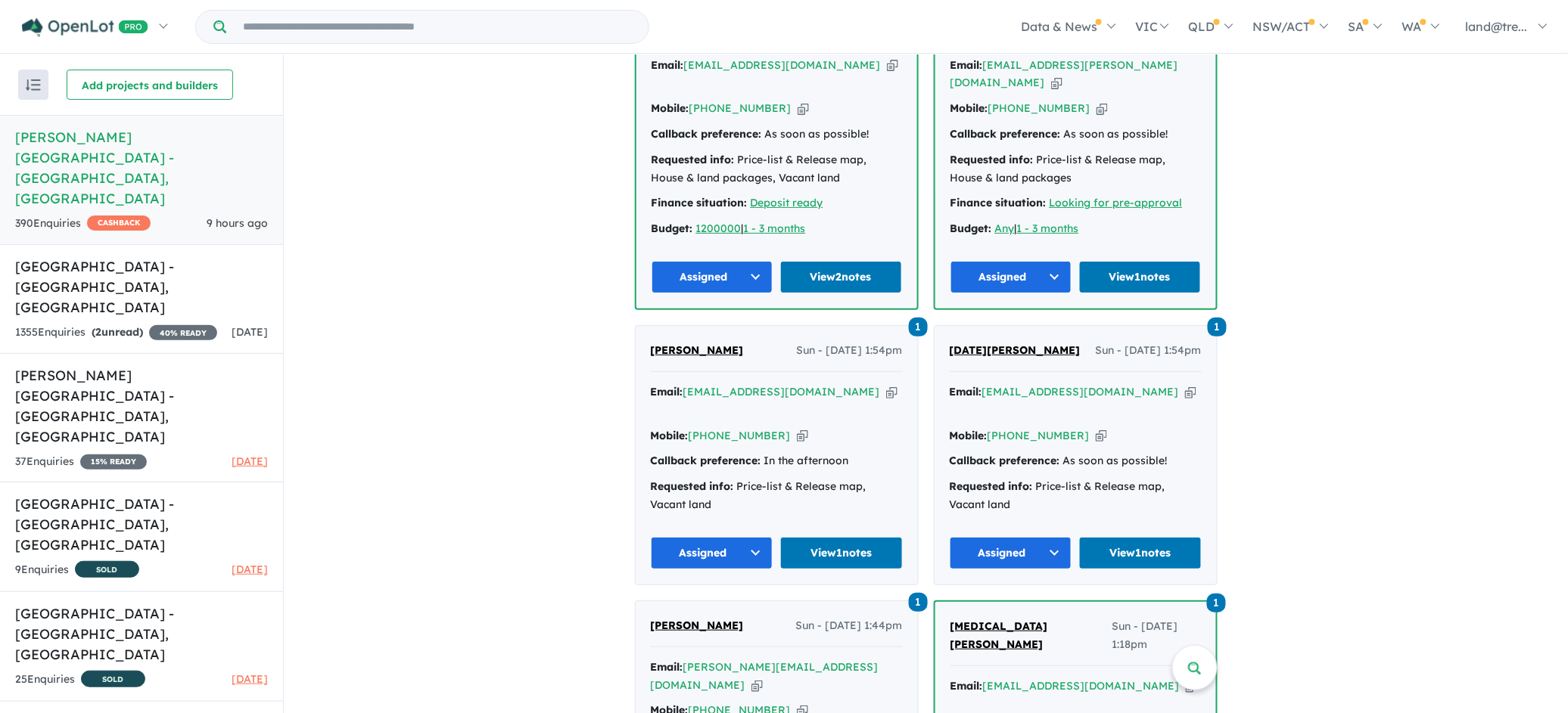
scroll to position [7630, 0]
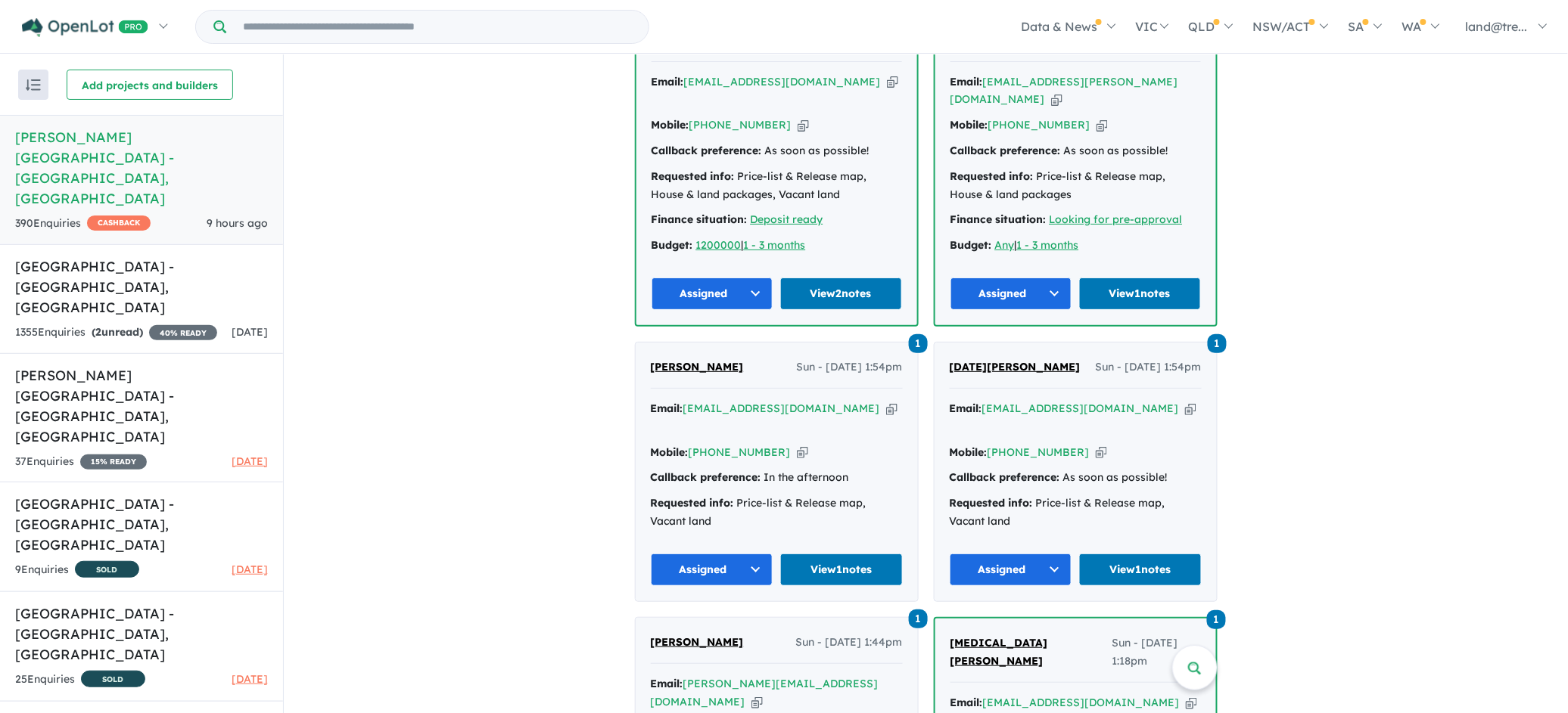
scroll to position [7365, 0]
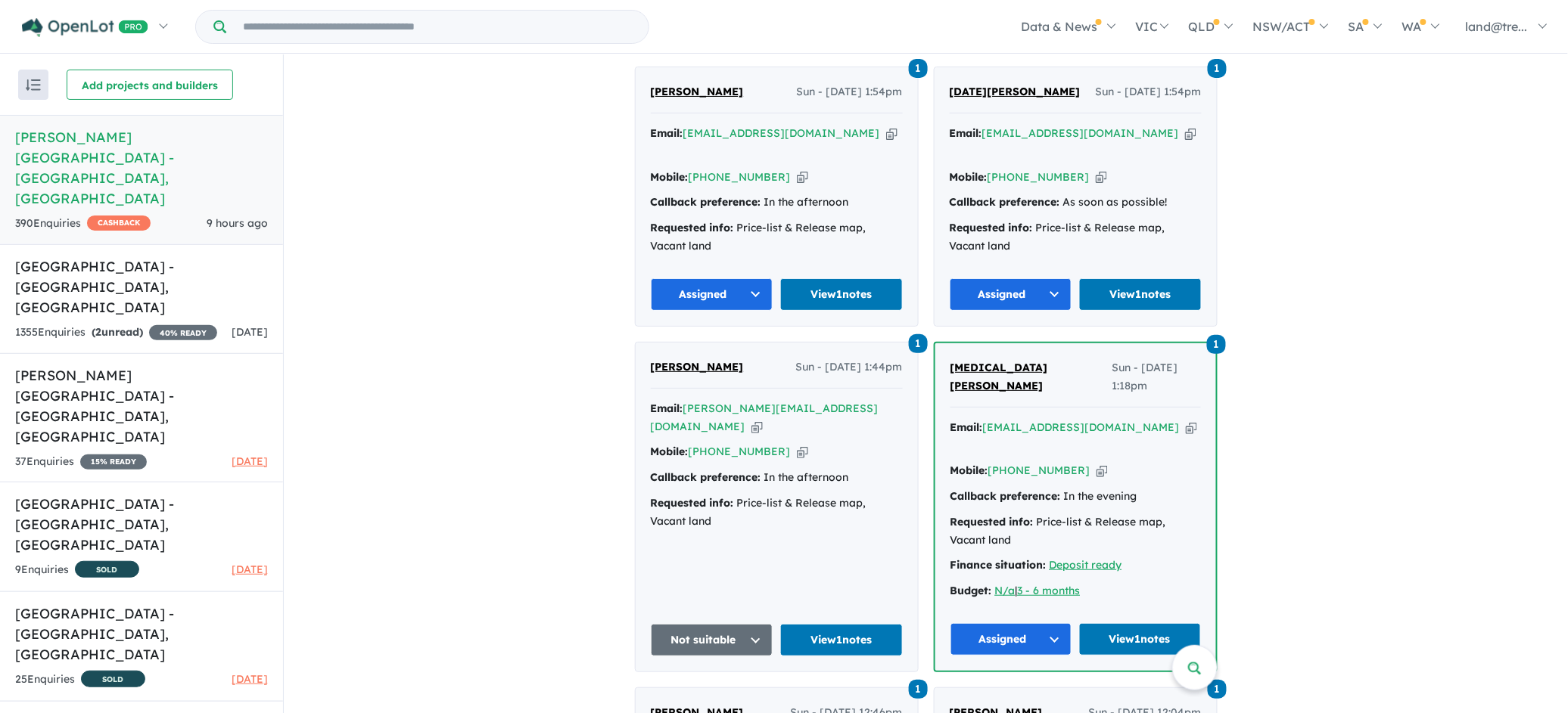
scroll to position [7630, 0]
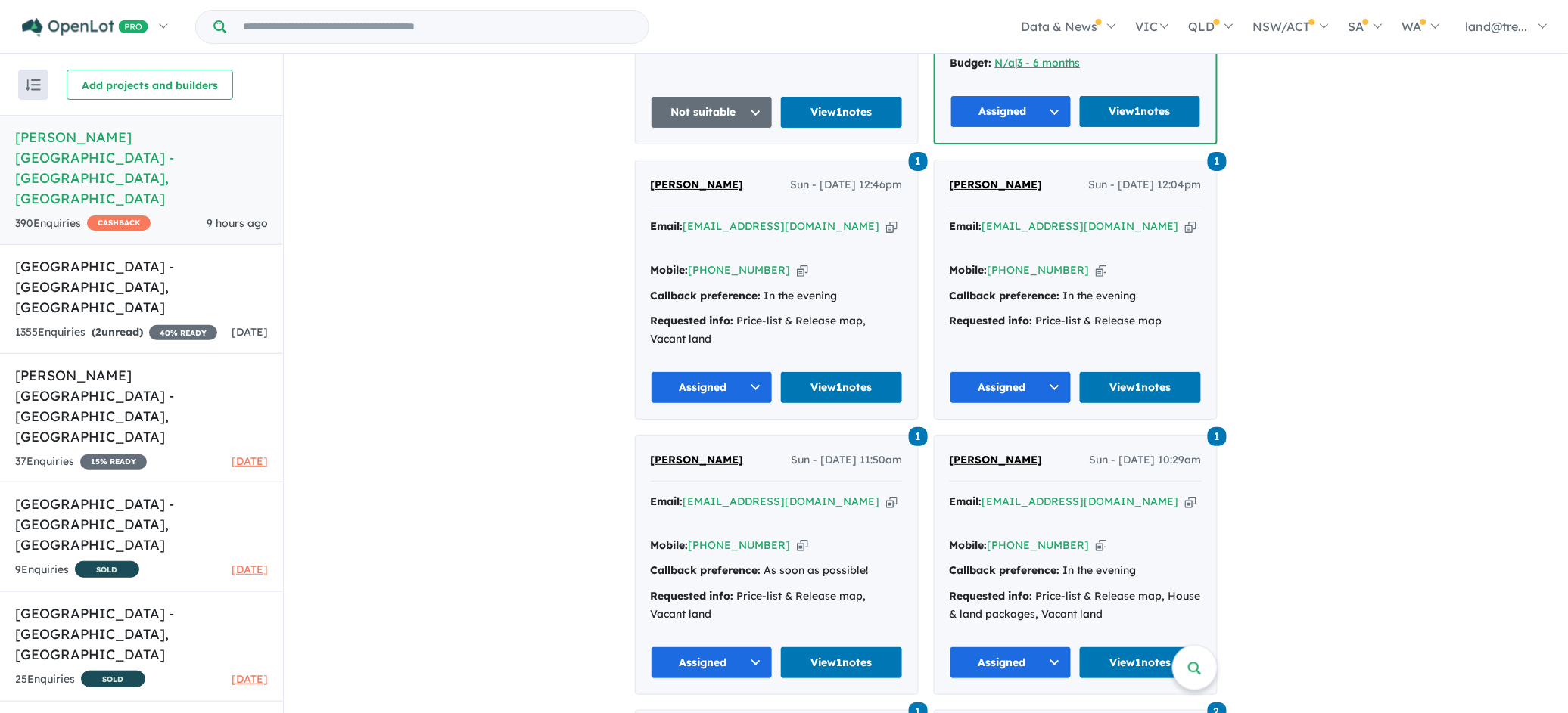
scroll to position [8160, 0]
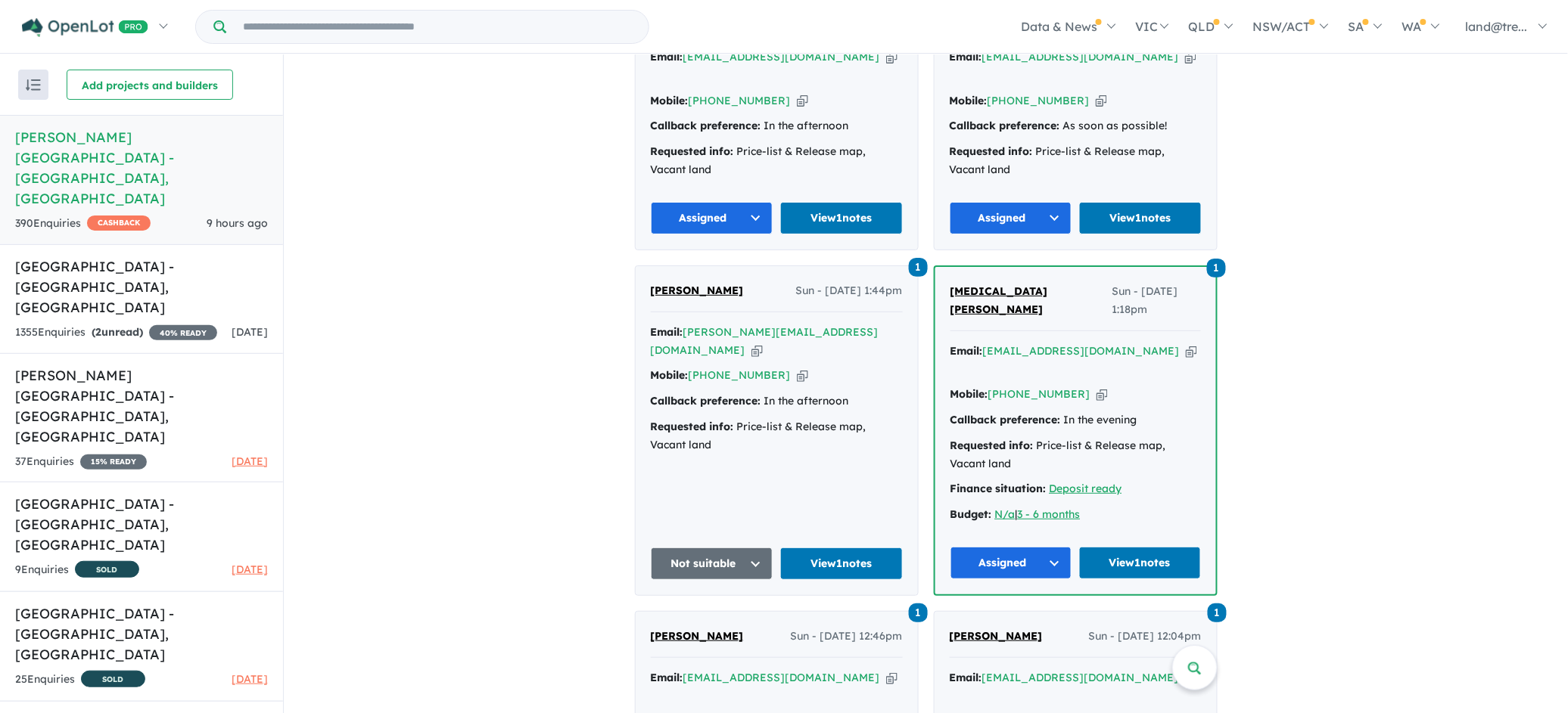
scroll to position [7895, 0]
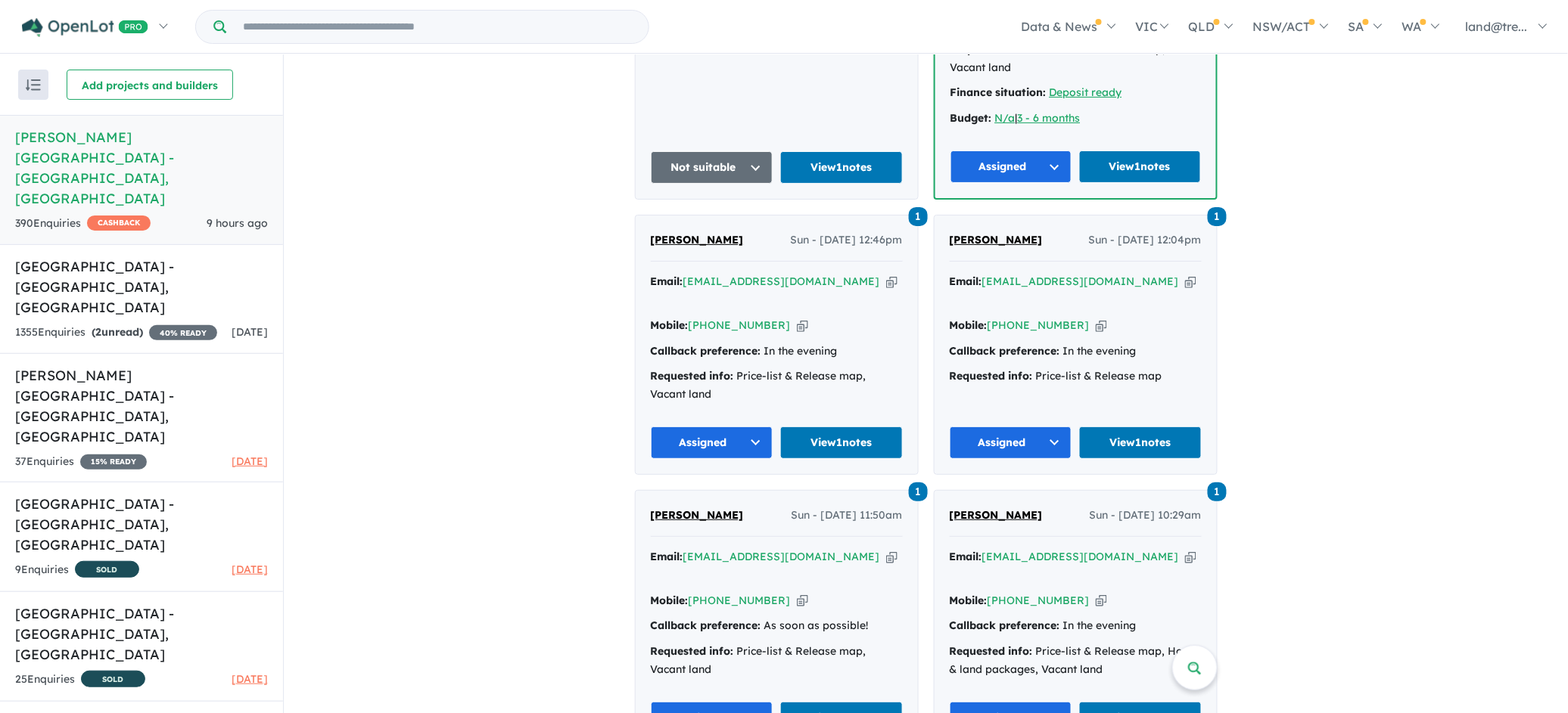
scroll to position [8160, 0]
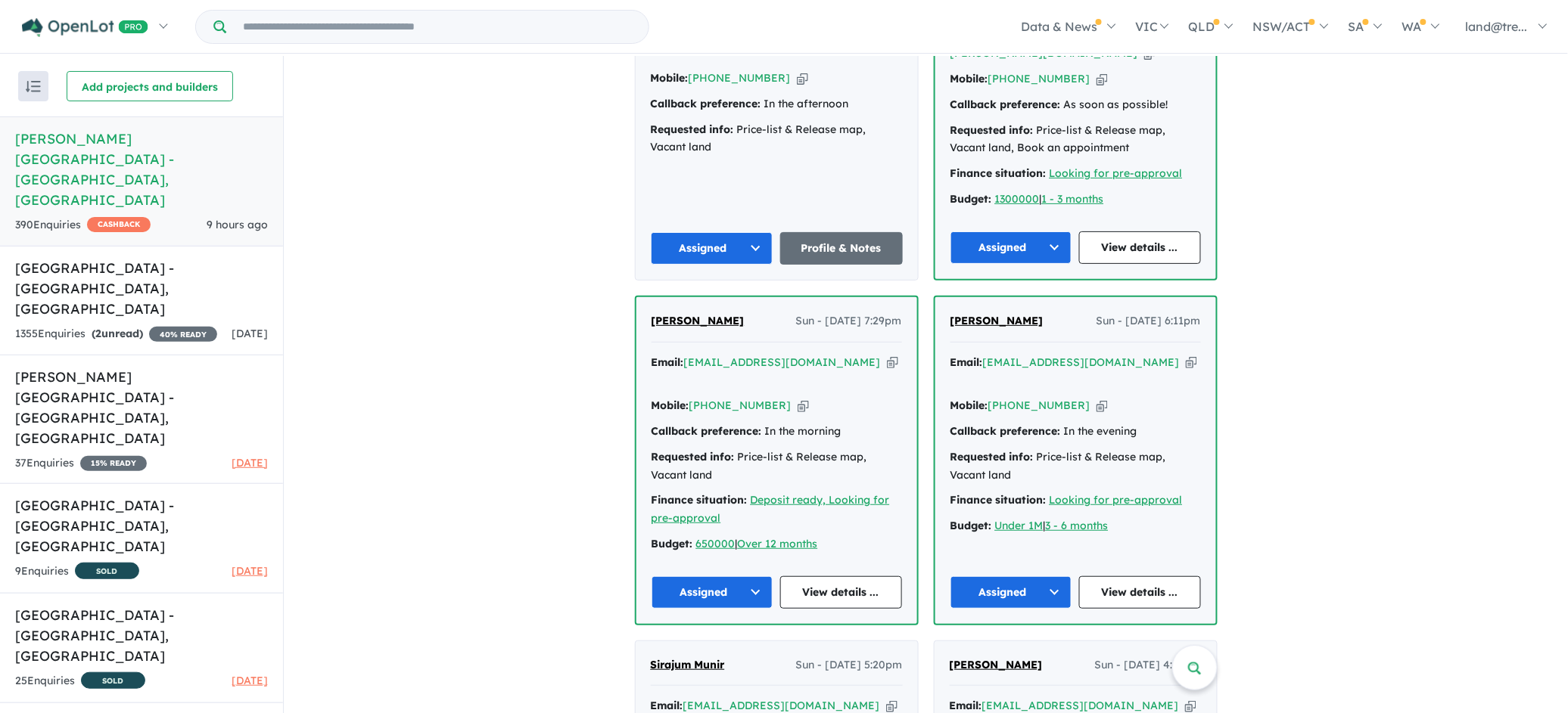
scroll to position [265, 0]
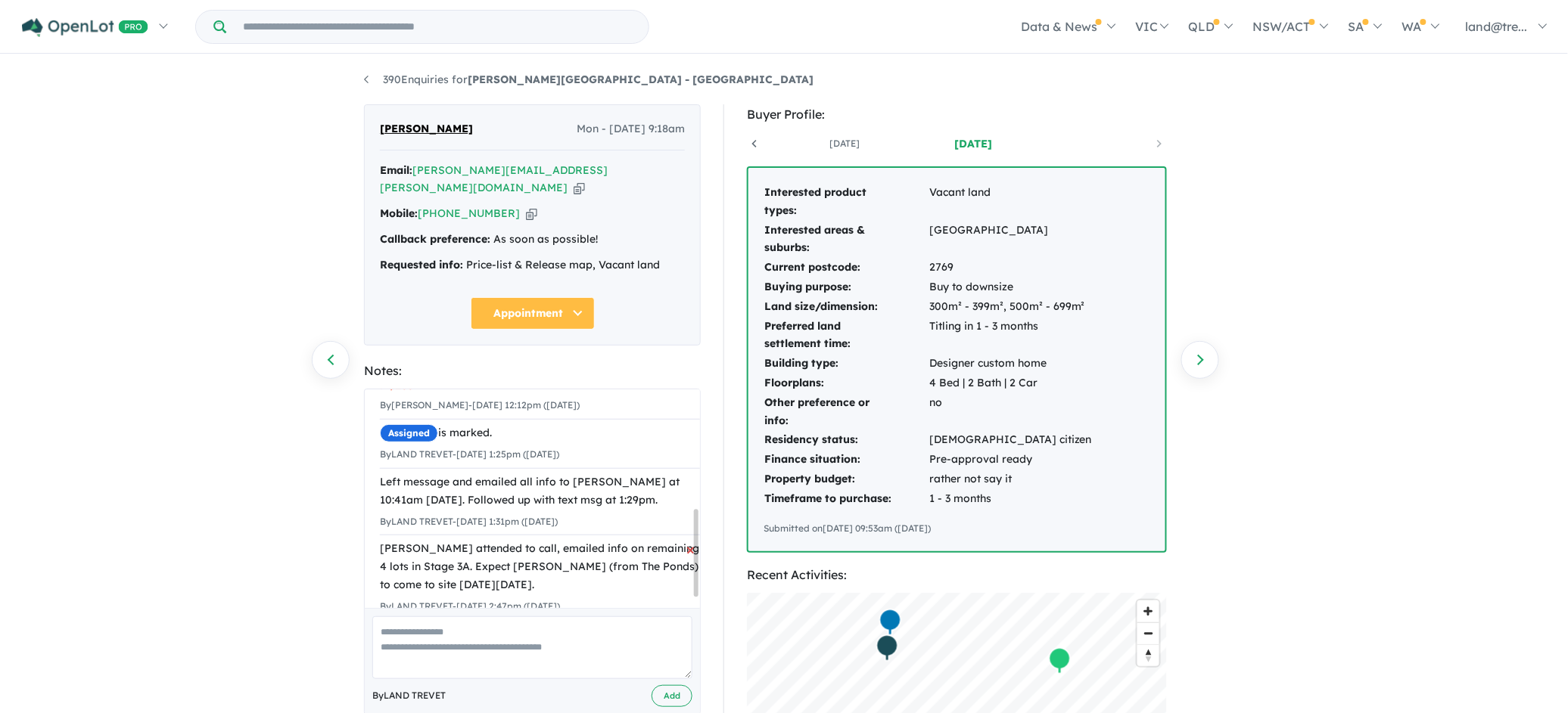
scroll to position [321, 0]
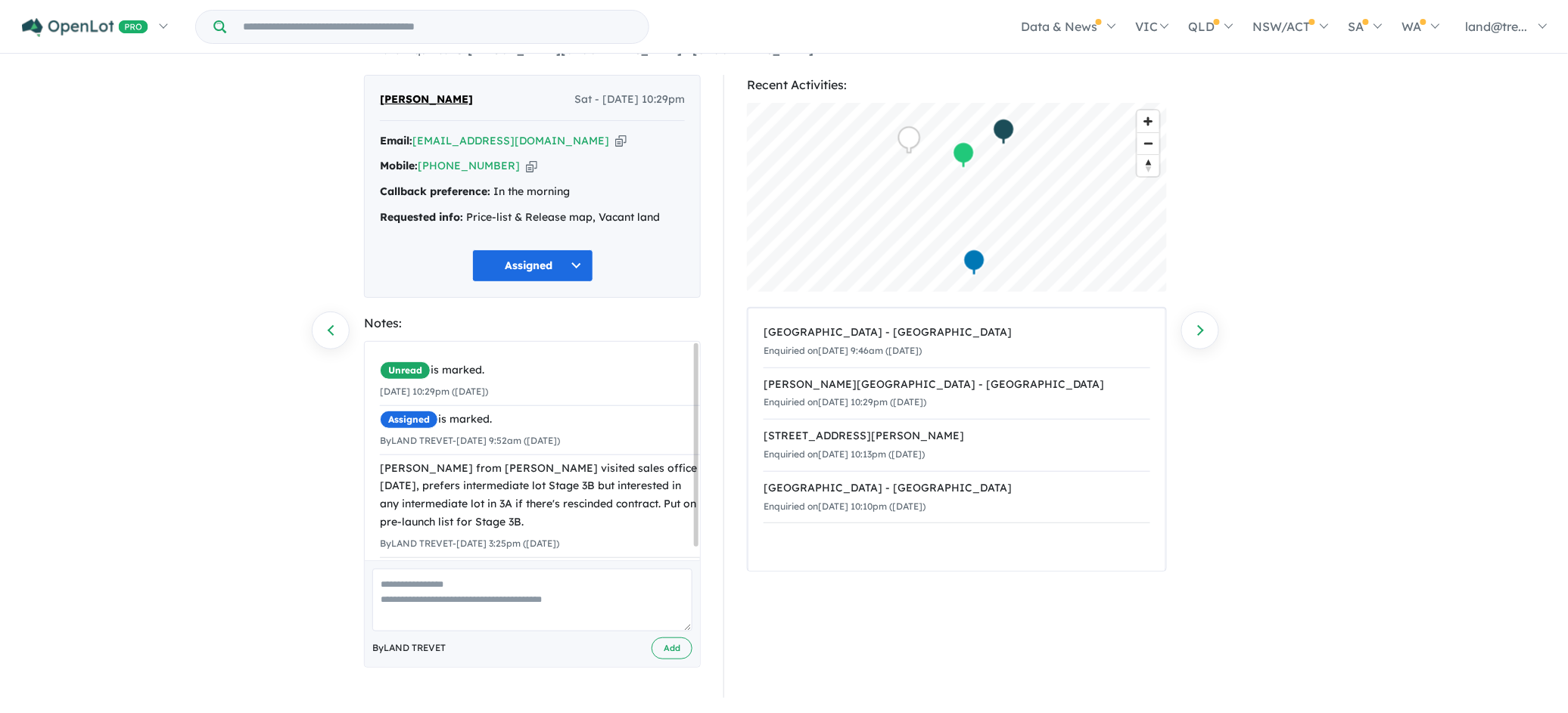
scroll to position [13, 0]
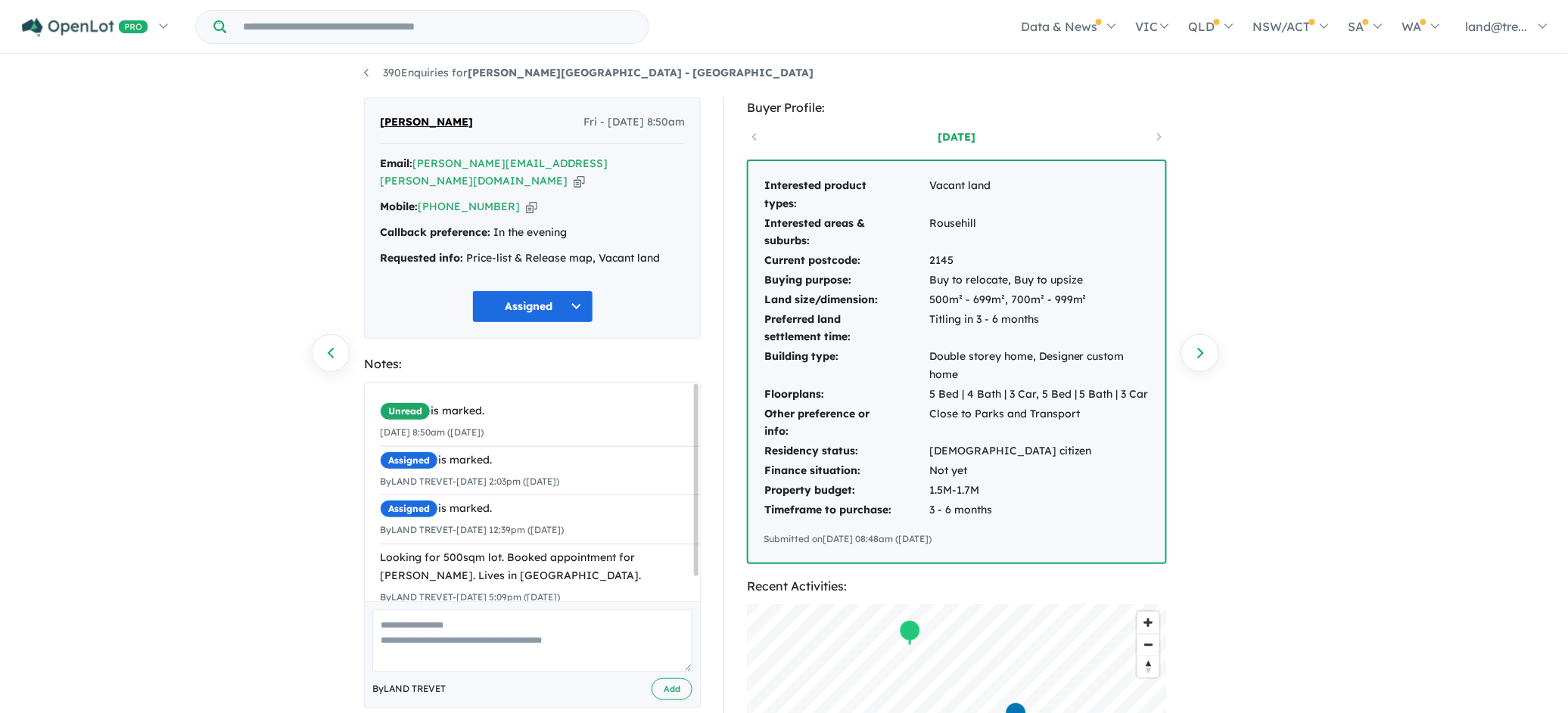
scroll to position [265, 0]
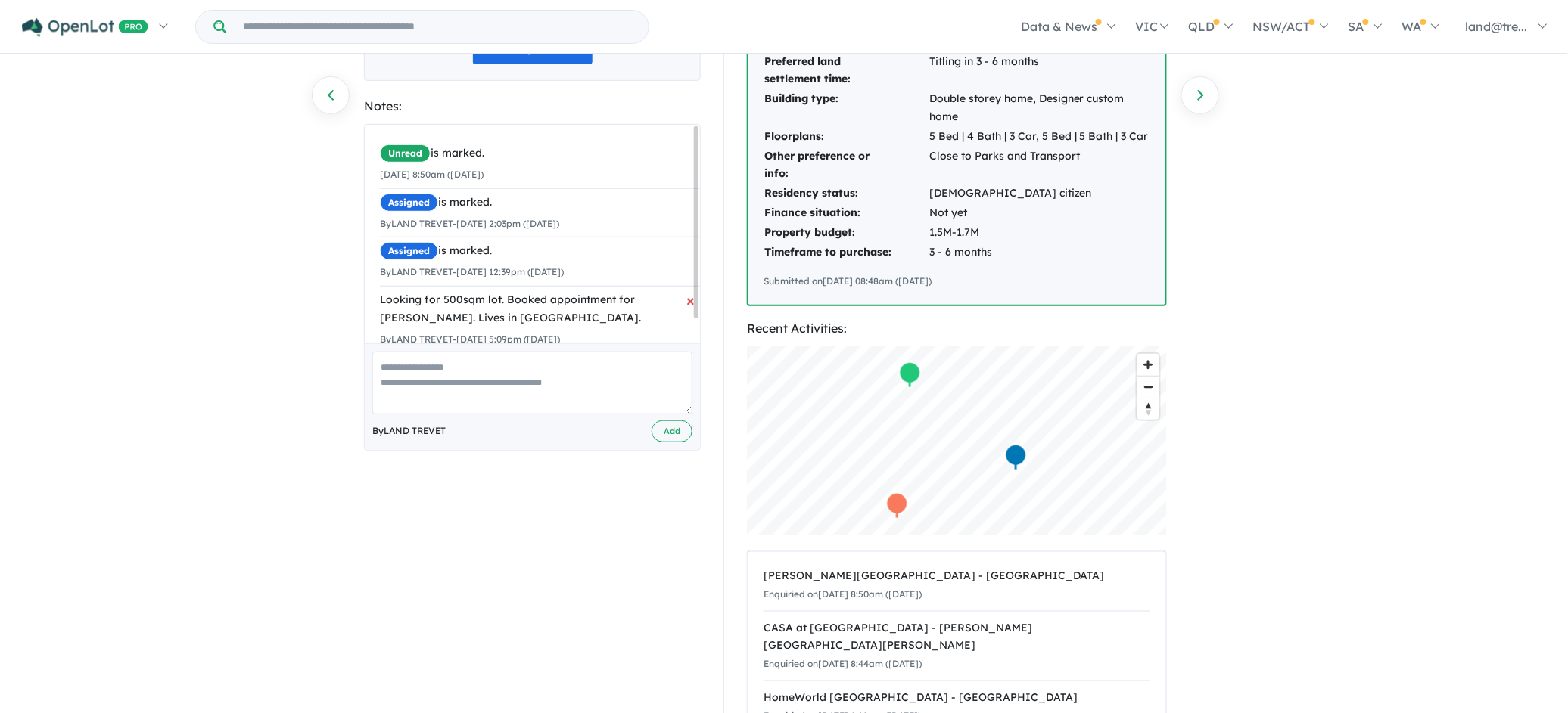
click at [596, 310] on div "Looking for 500sqm lot. Booked appointment for [PERSON_NAME]. Lives in [GEOGRAP…" at bounding box center [541, 309] width 323 height 36
click at [606, 330] on div "By LAND TREVET - [DATE] 5:09pm ([DATE])" at bounding box center [541, 339] width 323 height 19
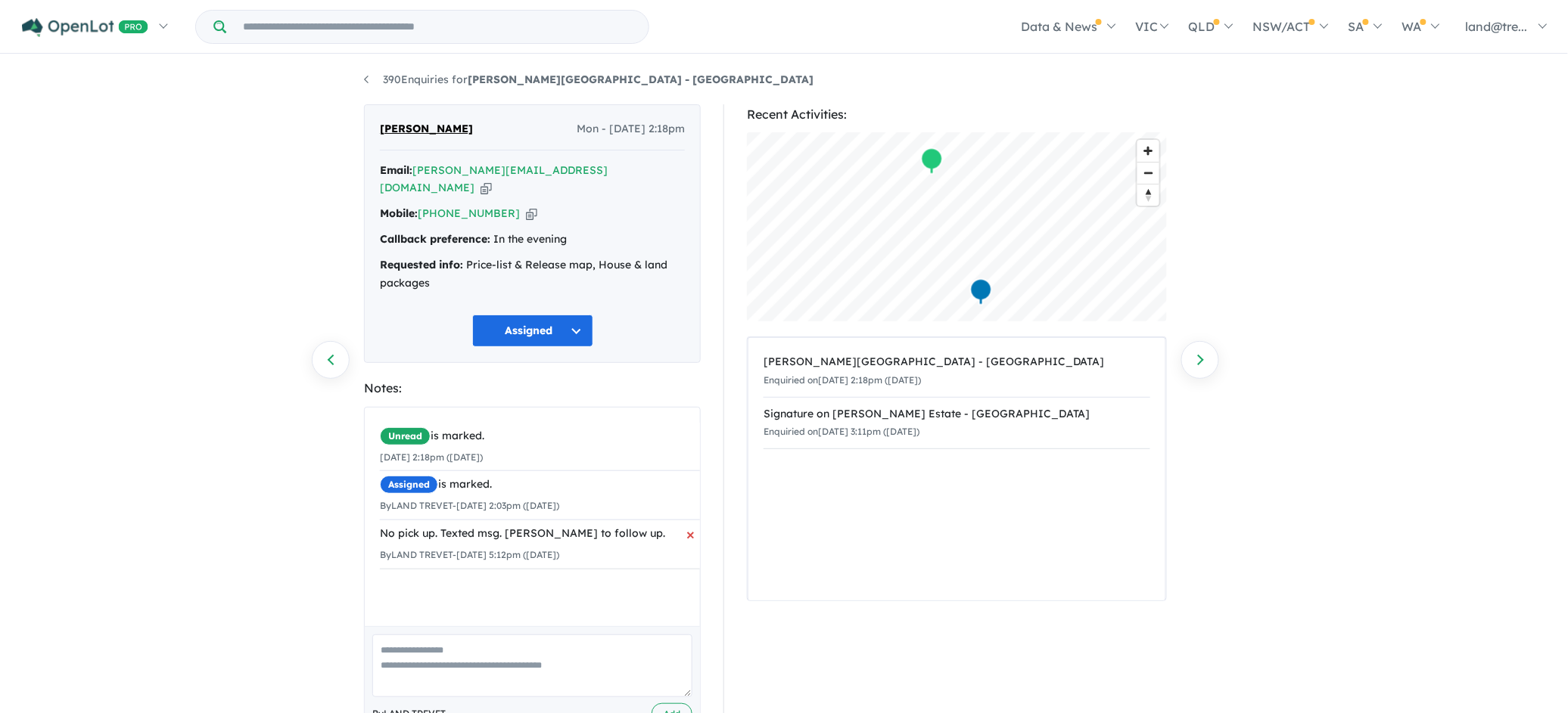
click at [521, 525] on div "No pick up. Texted msg. David to follow up." at bounding box center [541, 534] width 323 height 19
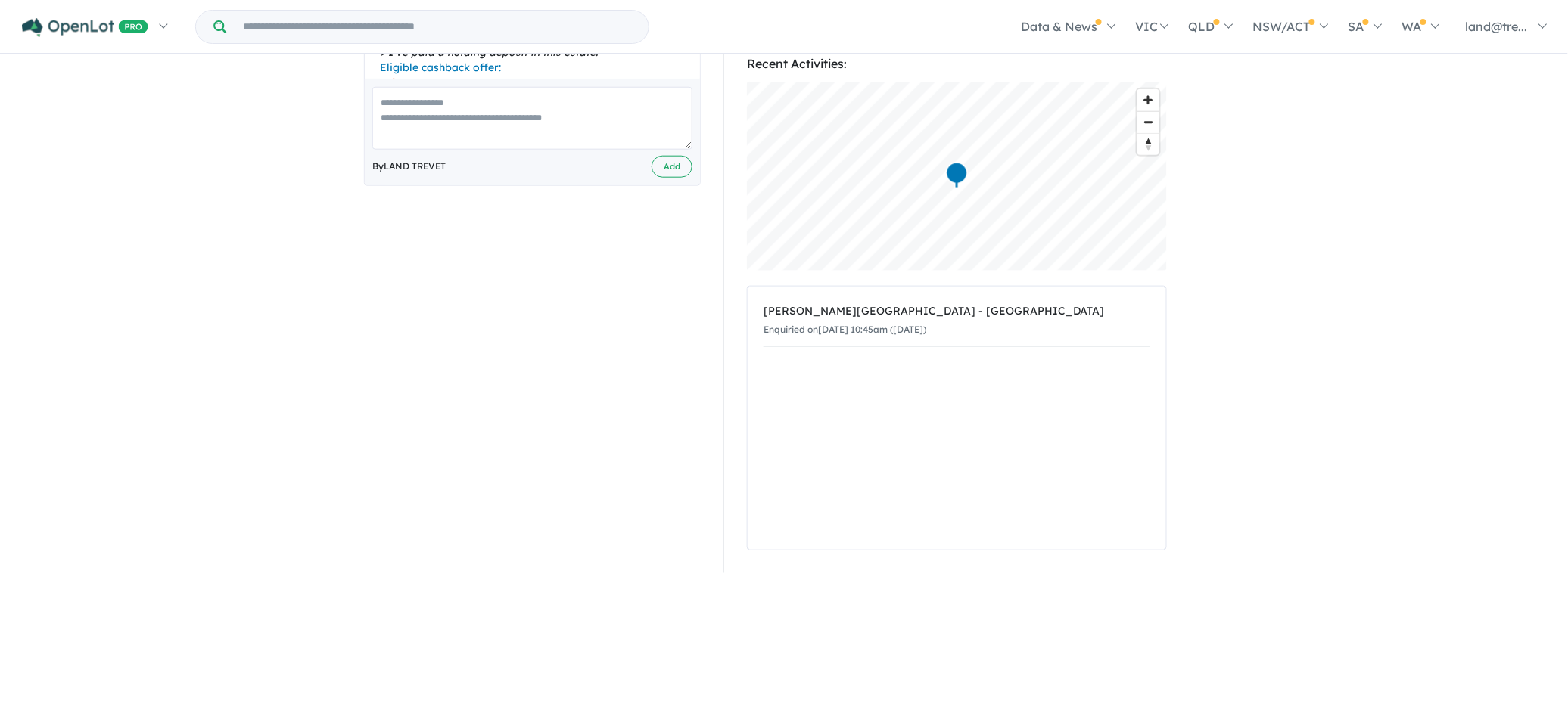
scroll to position [265, 0]
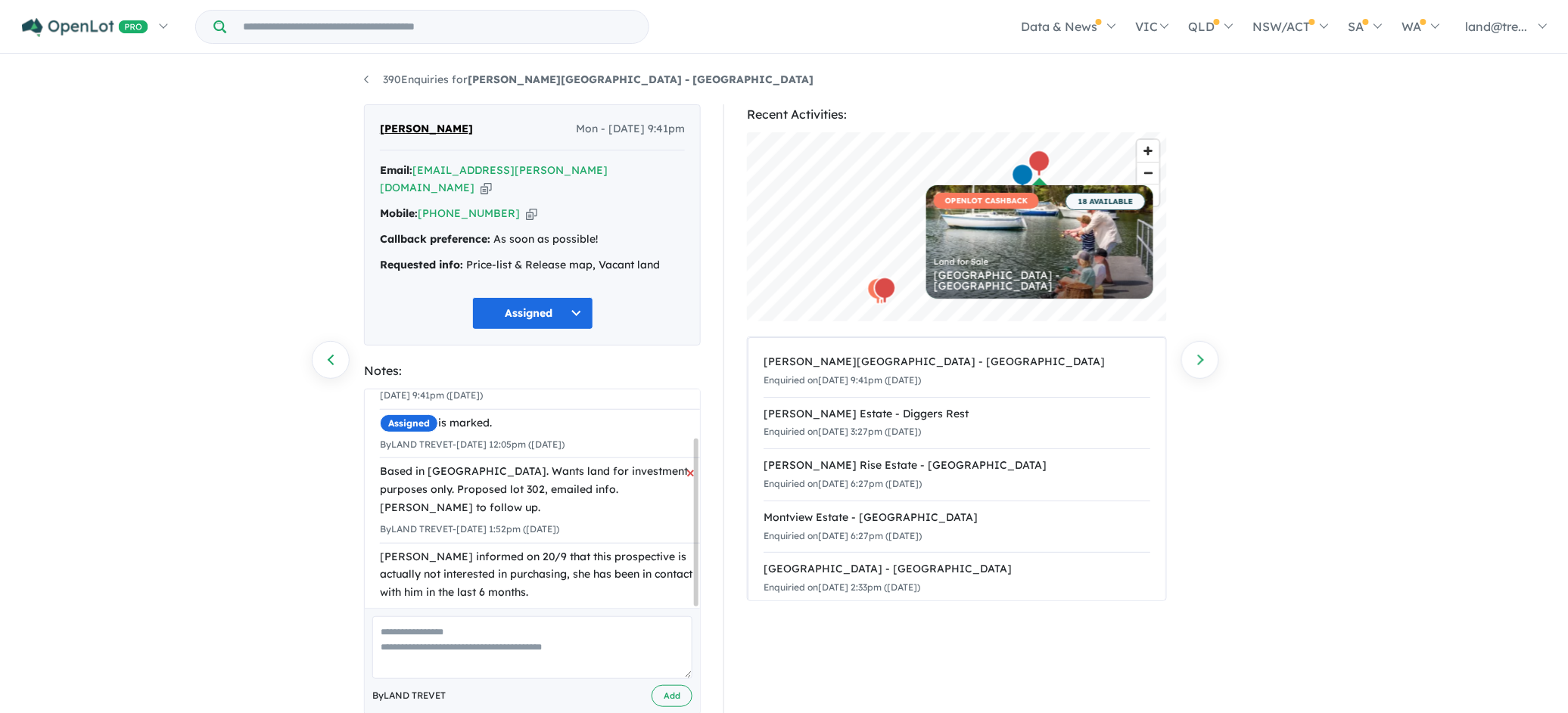
scroll to position [62, 0]
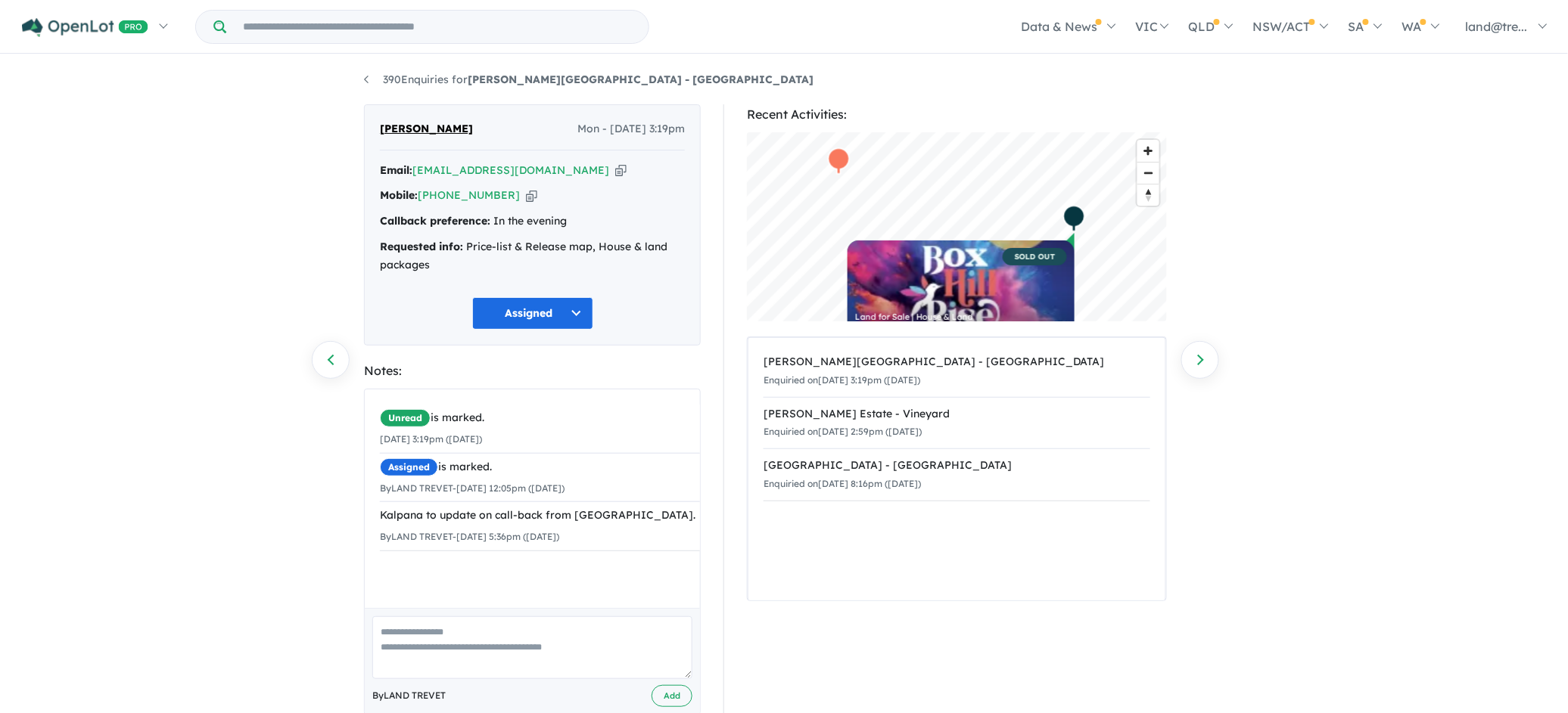
scroll to position [32, 0]
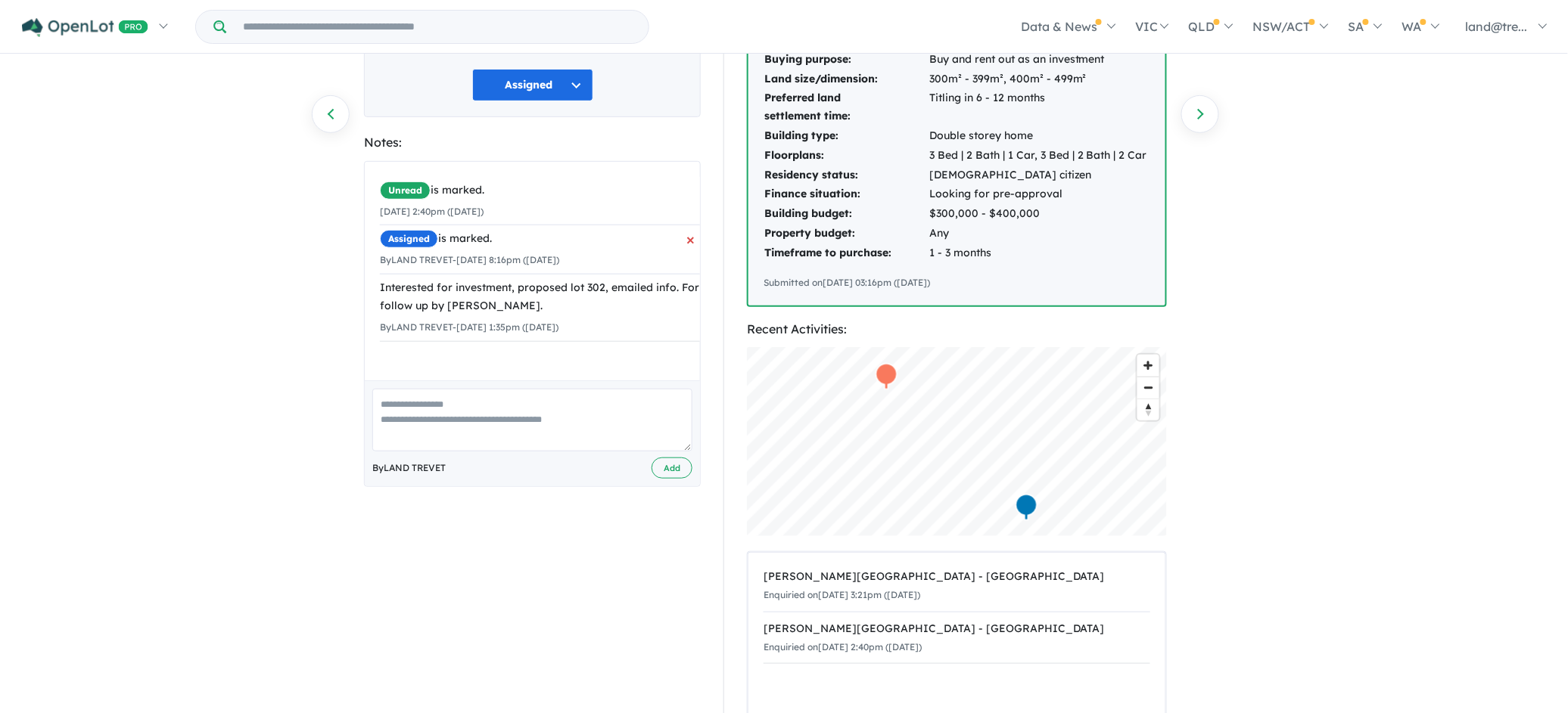
scroll to position [265, 0]
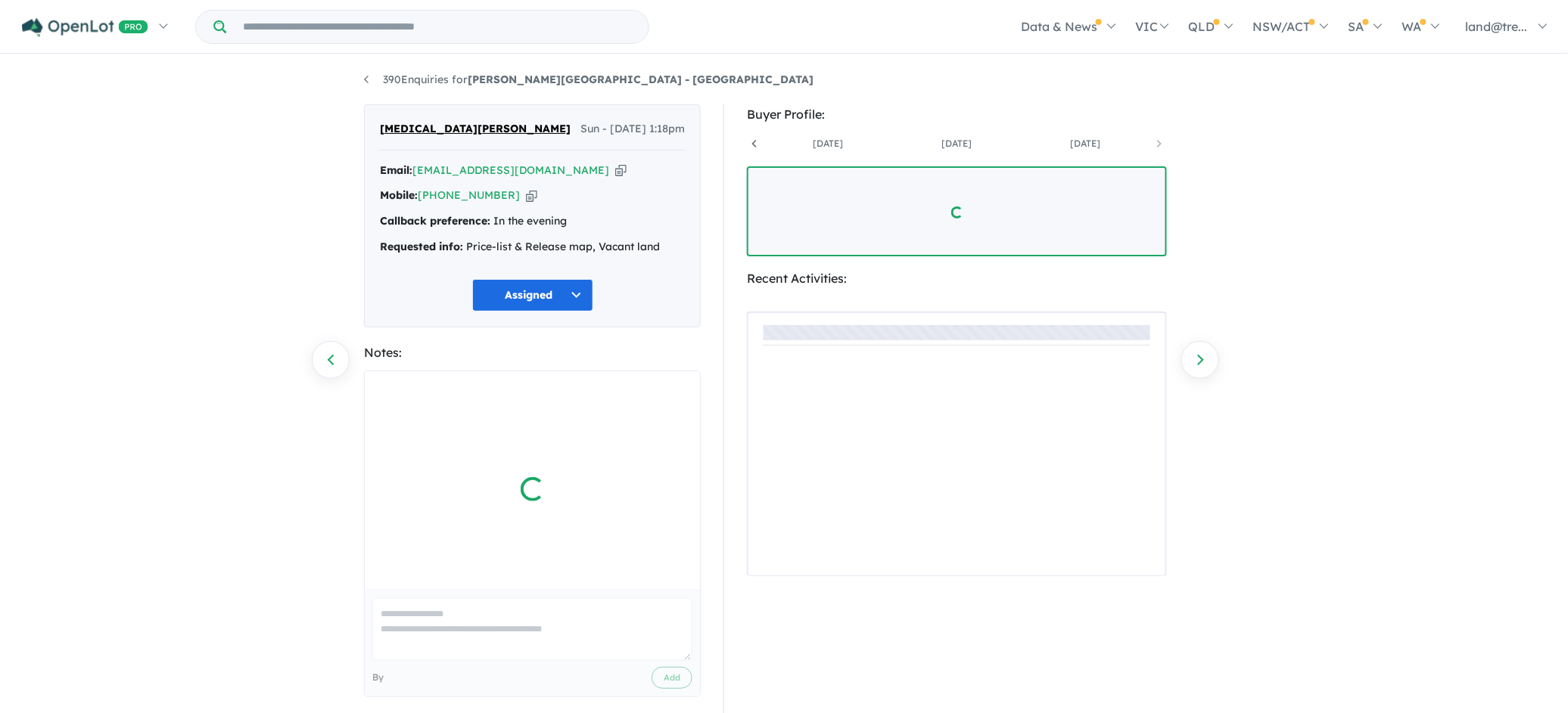
scroll to position [0, 240]
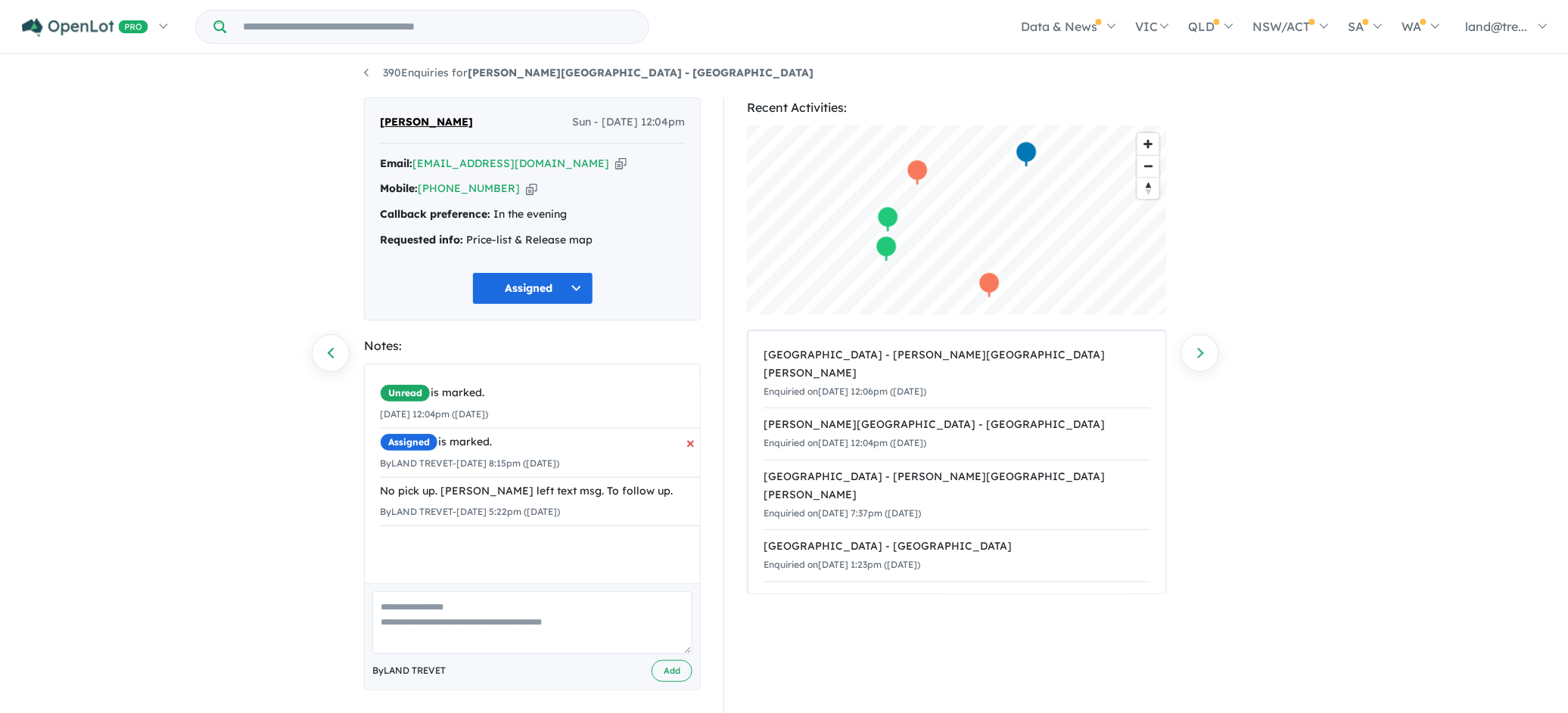
scroll to position [13, 0]
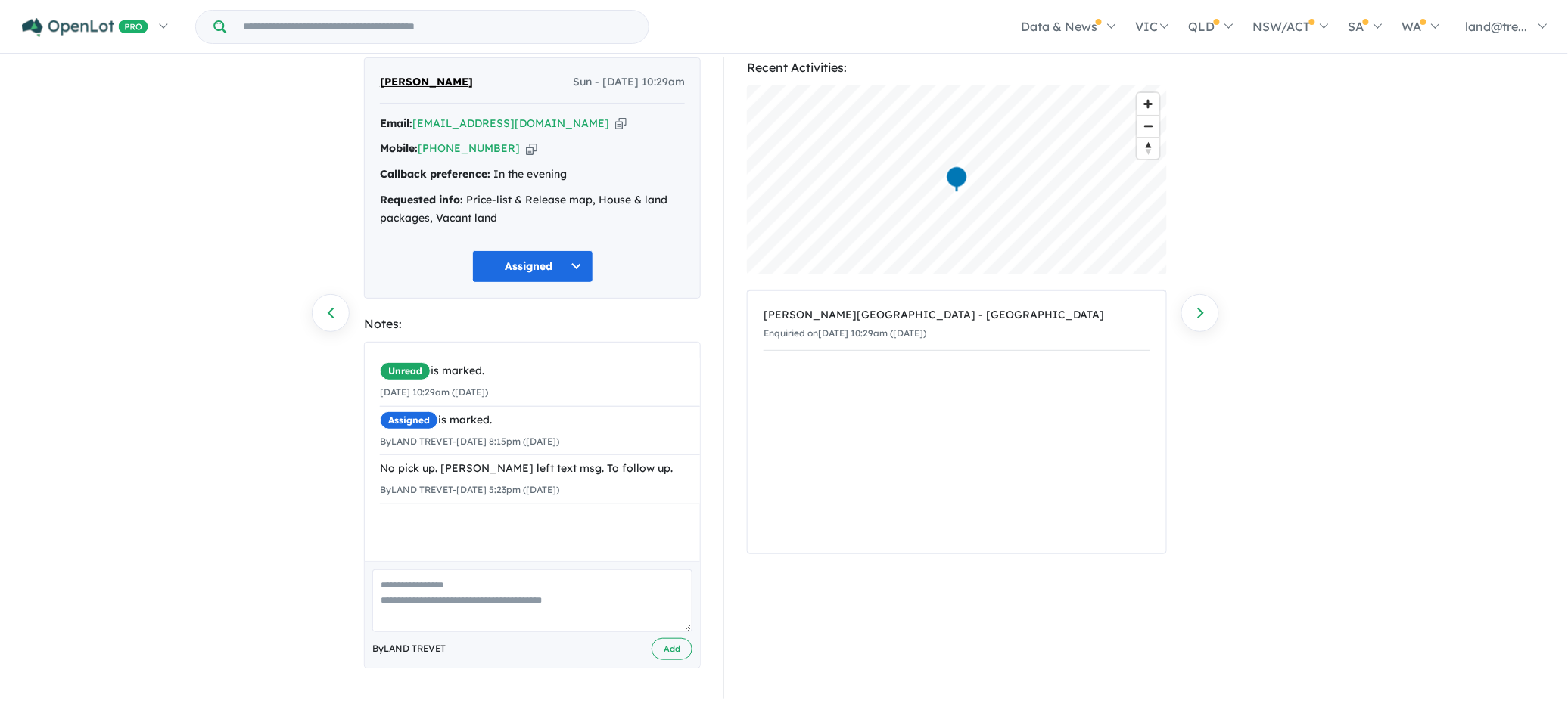
scroll to position [32, 0]
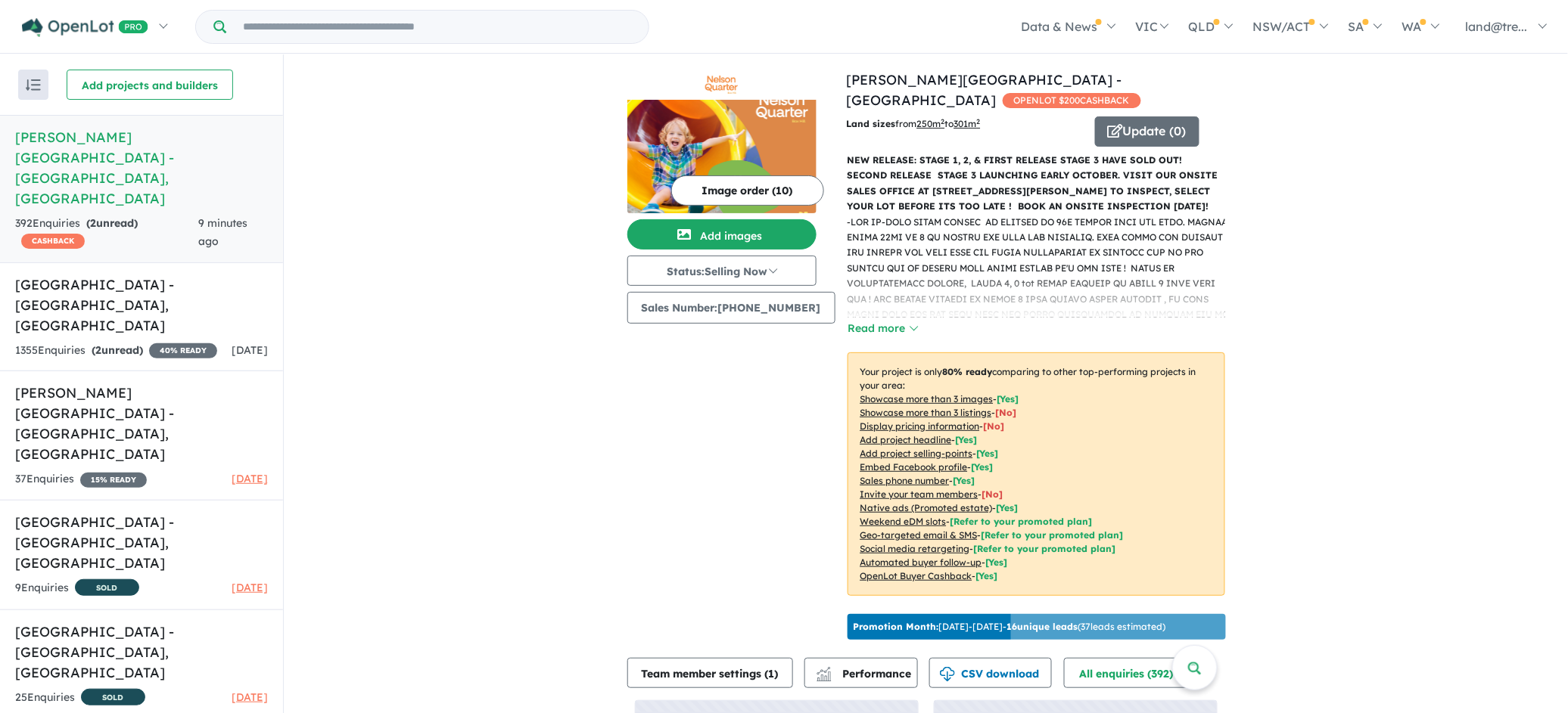
scroll to position [165, 0]
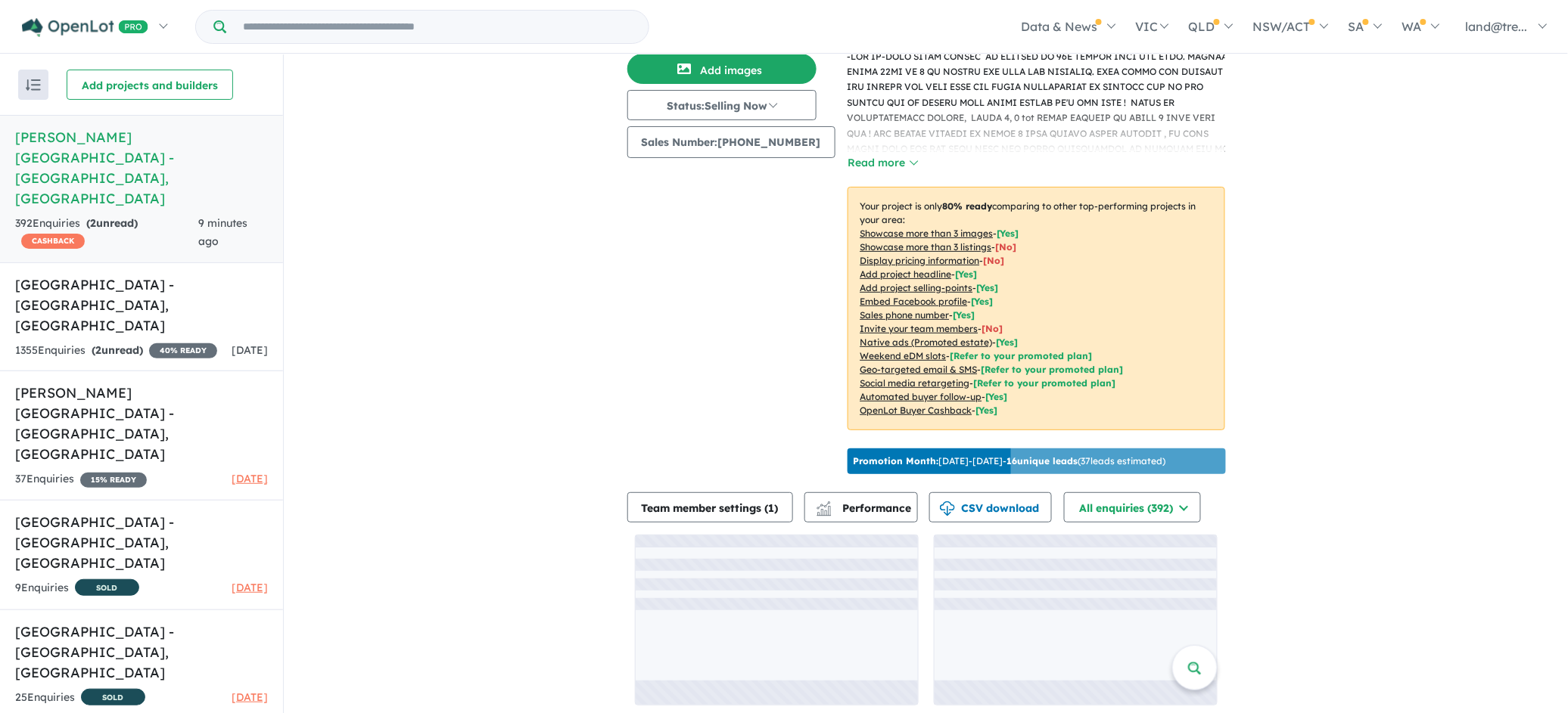
click at [528, 383] on div "View 6 projects in your account [PERSON_NAME][GEOGRAPHIC_DATA] - Box Hill OPENL…" at bounding box center [925, 305] width 1284 height 832
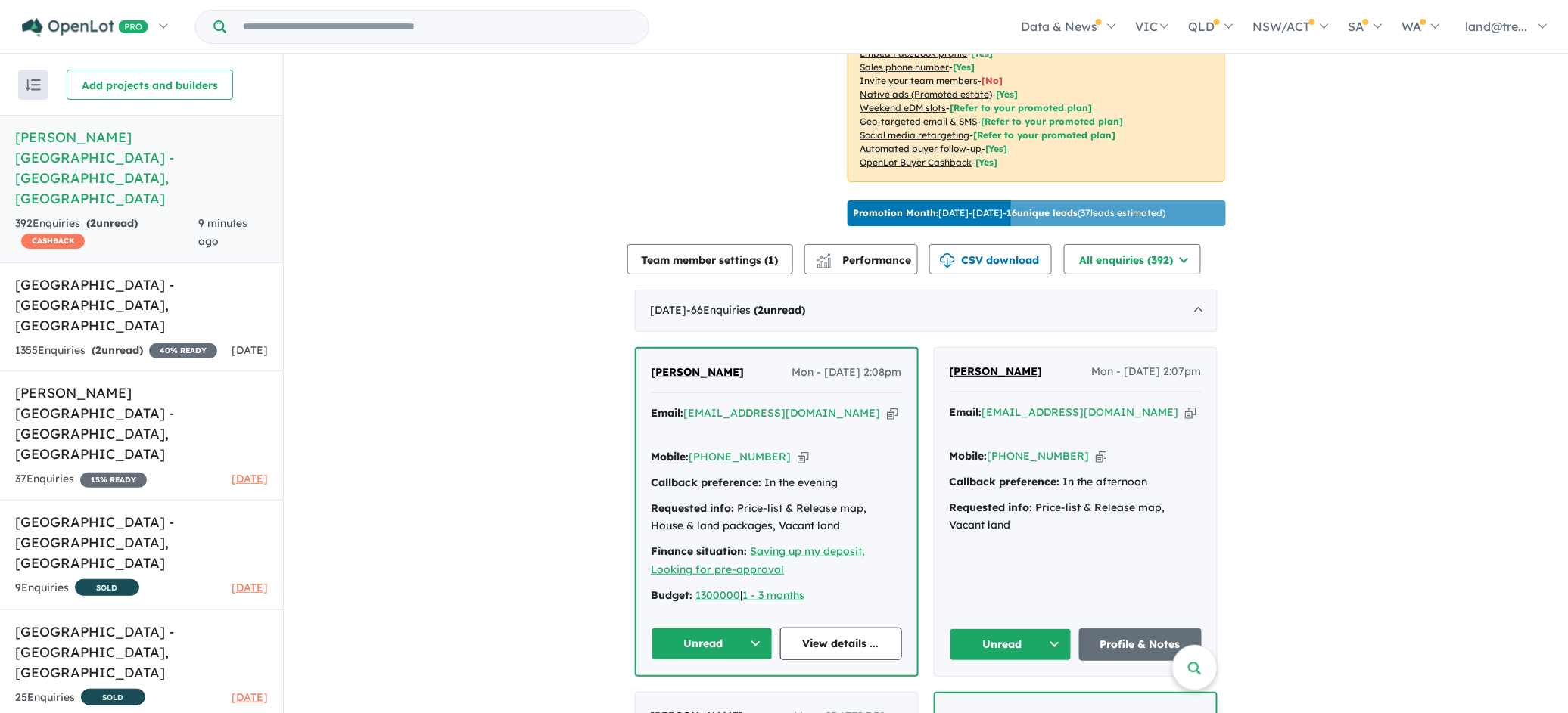
scroll to position [430, 0]
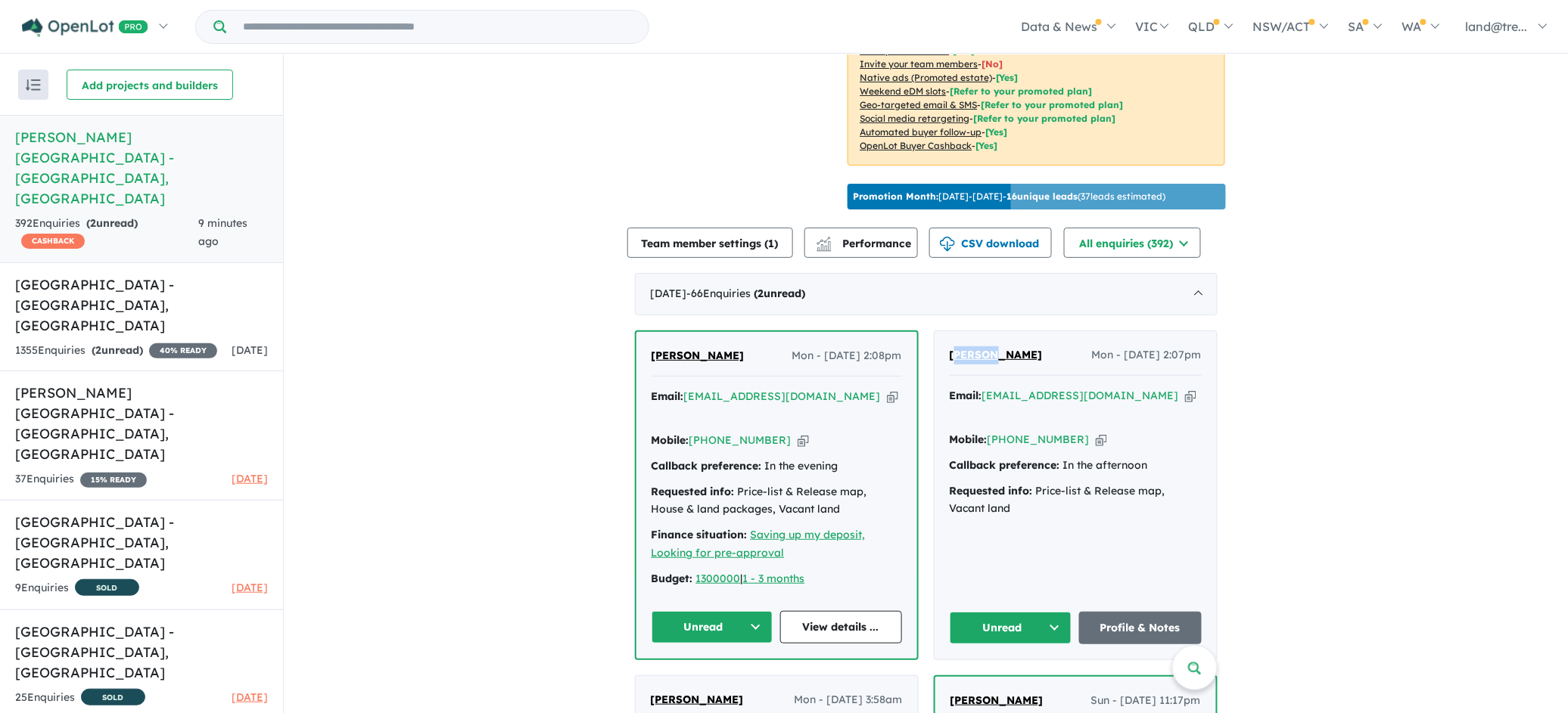
drag, startPoint x: 948, startPoint y: 328, endPoint x: 1000, endPoint y: 347, distance: 55.4
click at [990, 354] on div "[PERSON_NAME] Mon - [DATE] 2:07pm Email: [EMAIL_ADDRESS][DOMAIN_NAME] Copied! M…" at bounding box center [1075, 495] width 282 height 328
click at [749, 611] on button "Unread" at bounding box center [712, 627] width 122 height 33
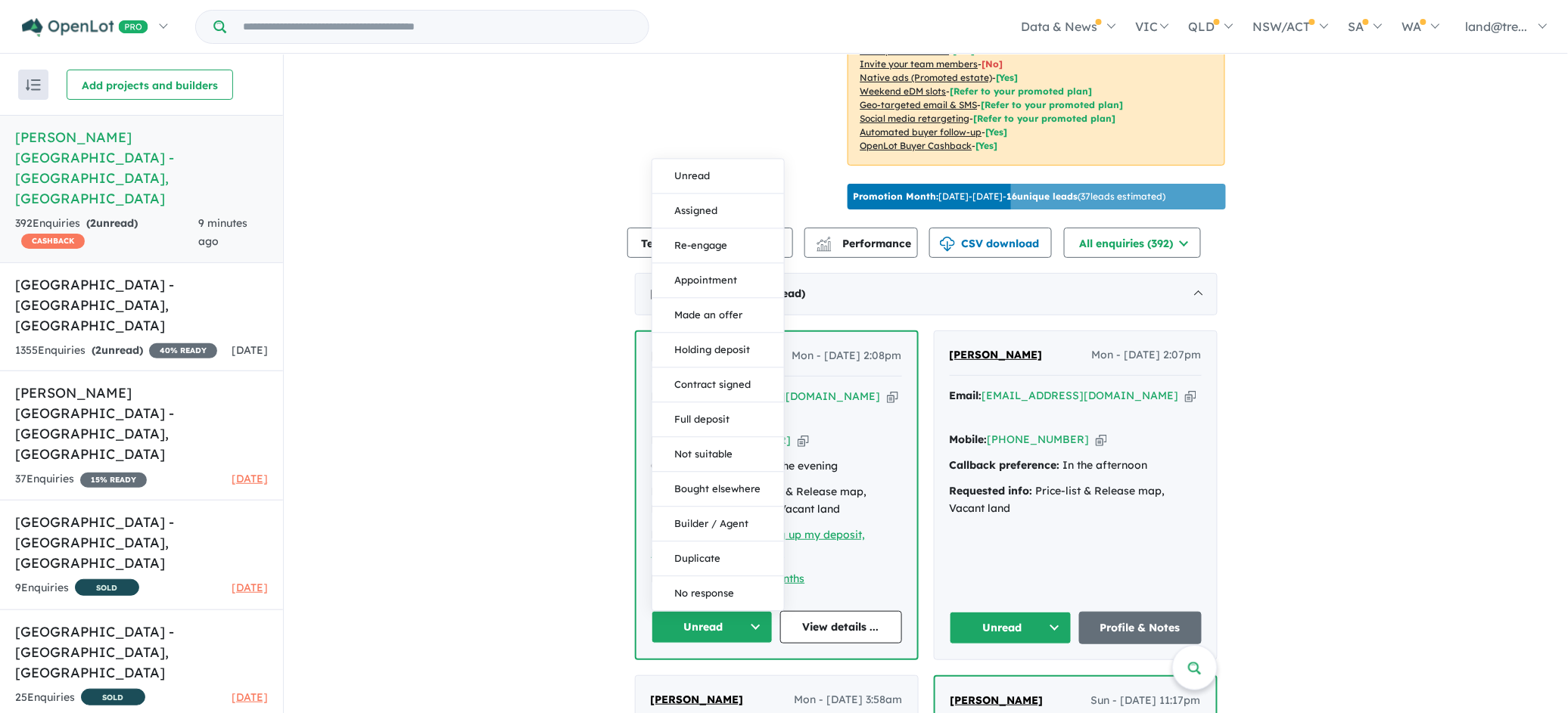
drag, startPoint x: 712, startPoint y: 181, endPoint x: 715, endPoint y: 202, distance: 21.2
click at [712, 193] on button "Assigned" at bounding box center [718, 210] width 132 height 34
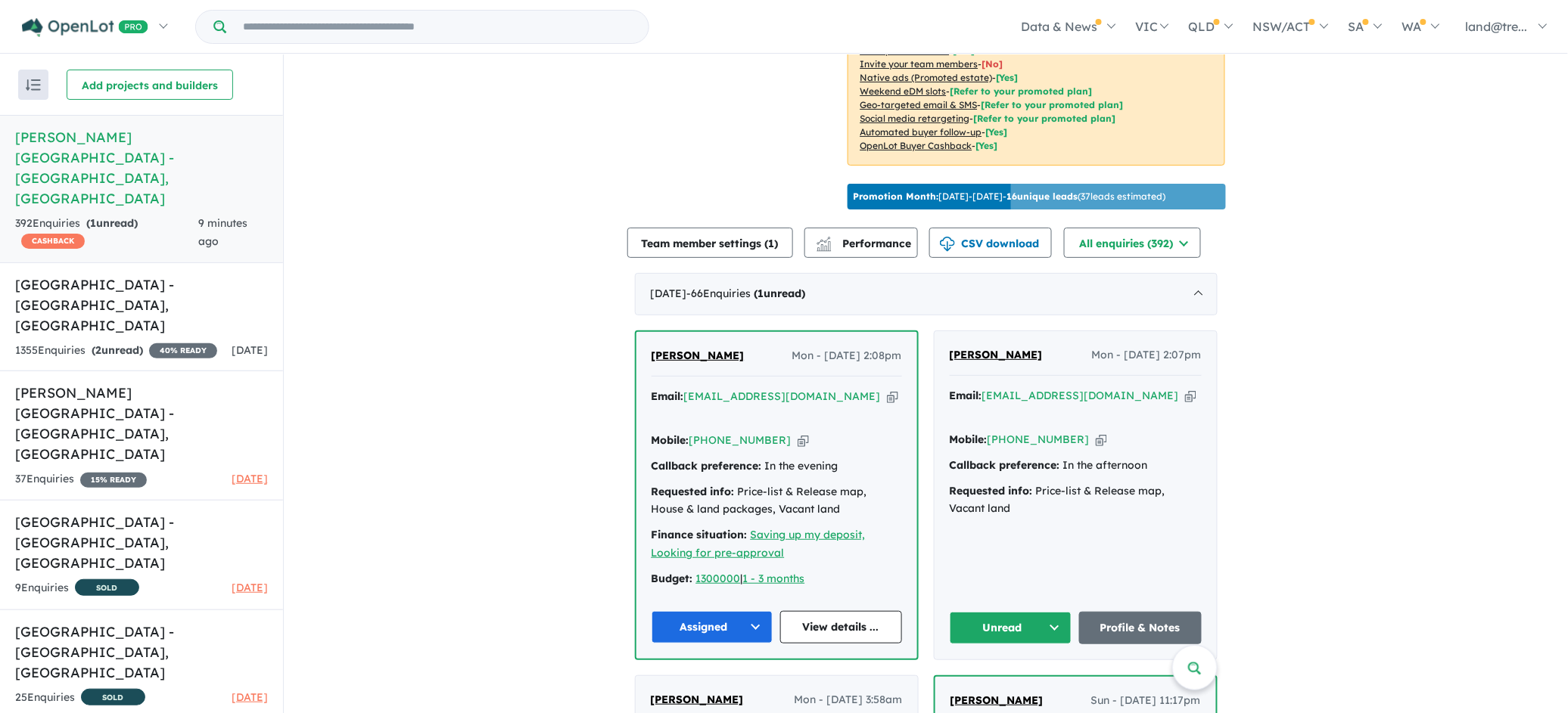
click at [1057, 611] on button "Unread" at bounding box center [1010, 627] width 123 height 33
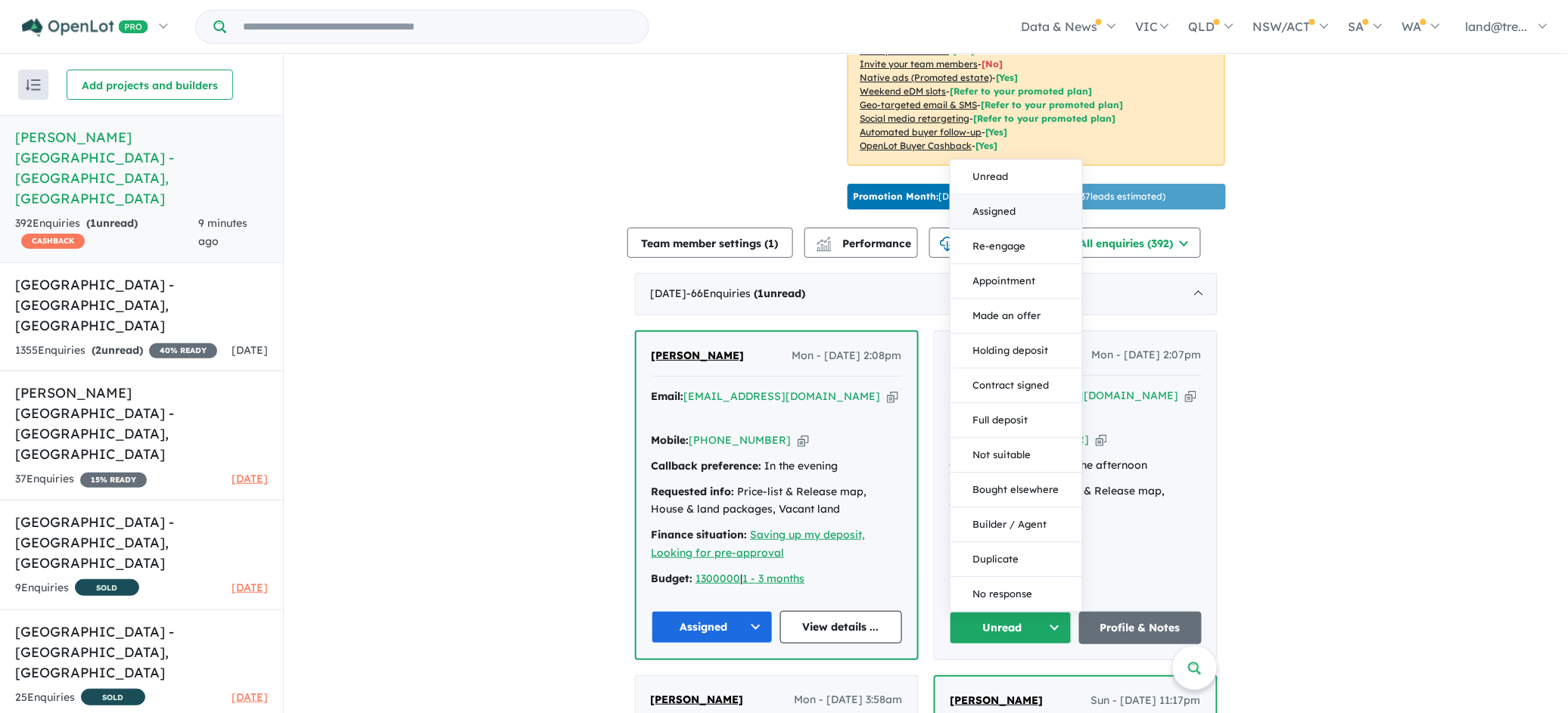
click at [1002, 194] on button "Assigned" at bounding box center [1016, 211] width 132 height 34
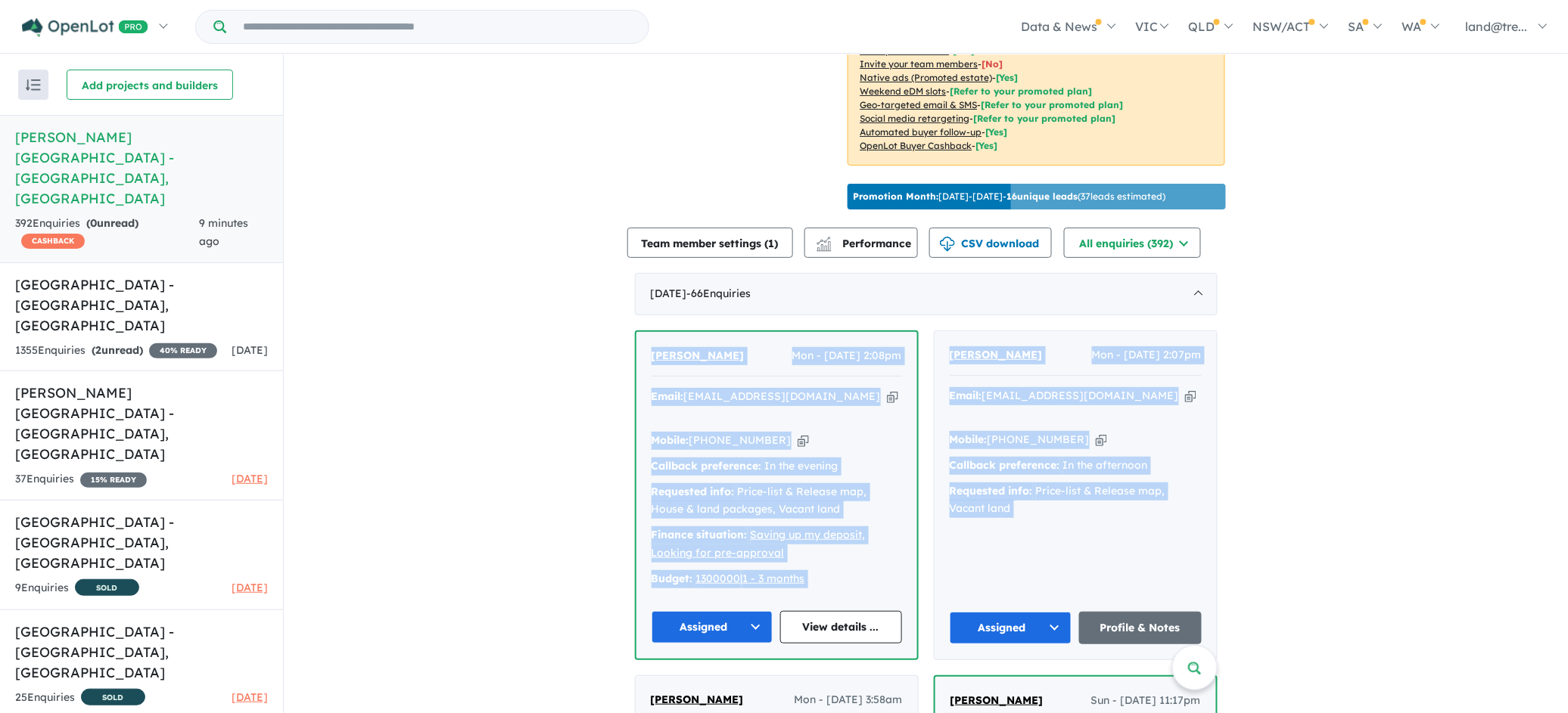
drag, startPoint x: 615, startPoint y: 327, endPoint x: 849, endPoint y: 452, distance: 265.3
